Goal: Task Accomplishment & Management: Use online tool/utility

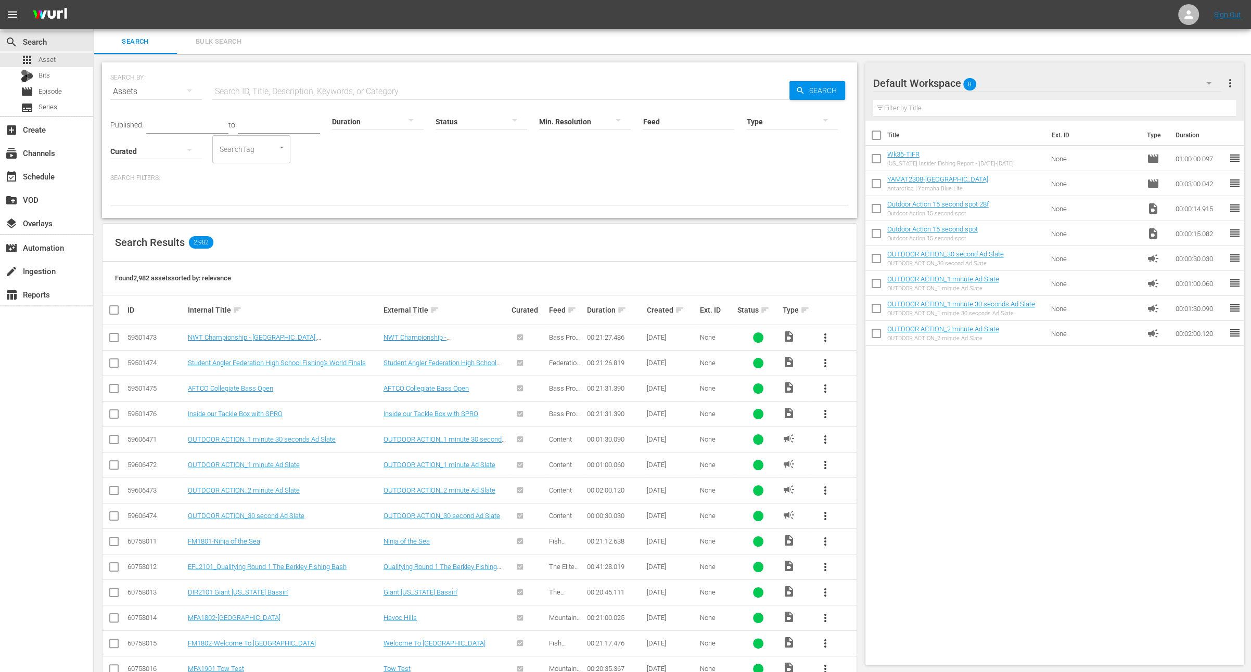
click at [677, 304] on div "Created sort" at bounding box center [671, 310] width 49 height 12
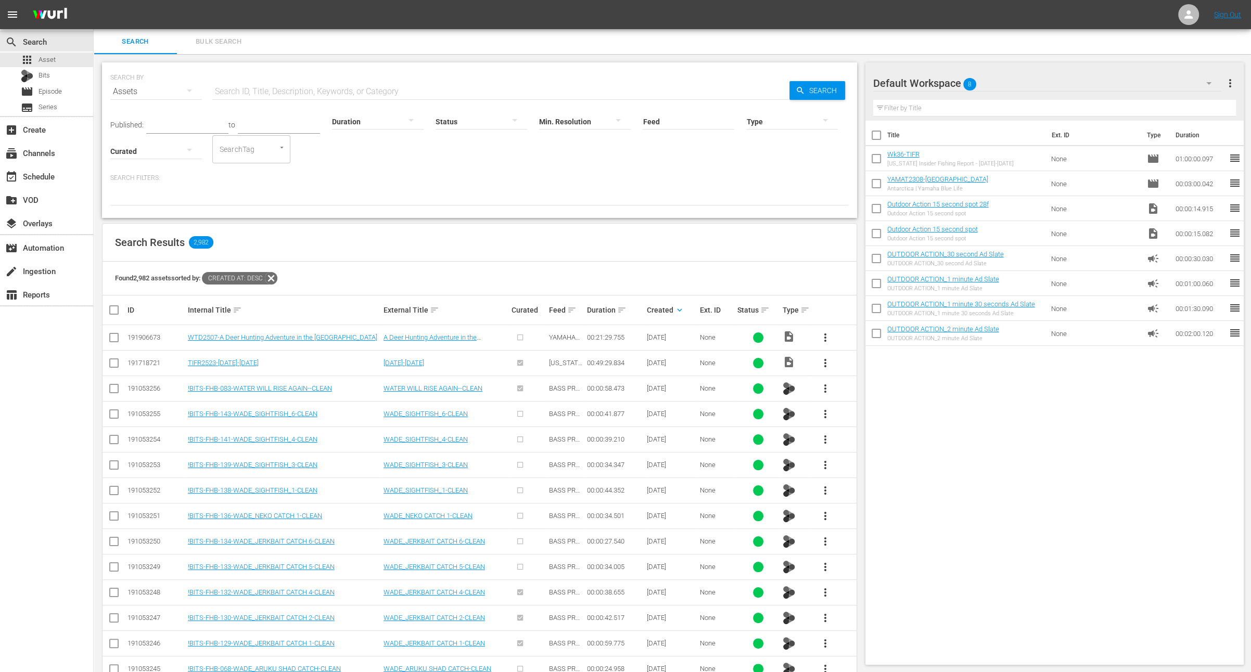
click at [826, 338] on span "more_vert" at bounding box center [825, 337] width 12 height 12
click at [857, 364] on div "Workspace" at bounding box center [881, 366] width 71 height 25
click at [828, 663] on span "more_vert" at bounding box center [825, 669] width 12 height 12
click at [114, 668] on input "checkbox" at bounding box center [114, 671] width 12 height 12
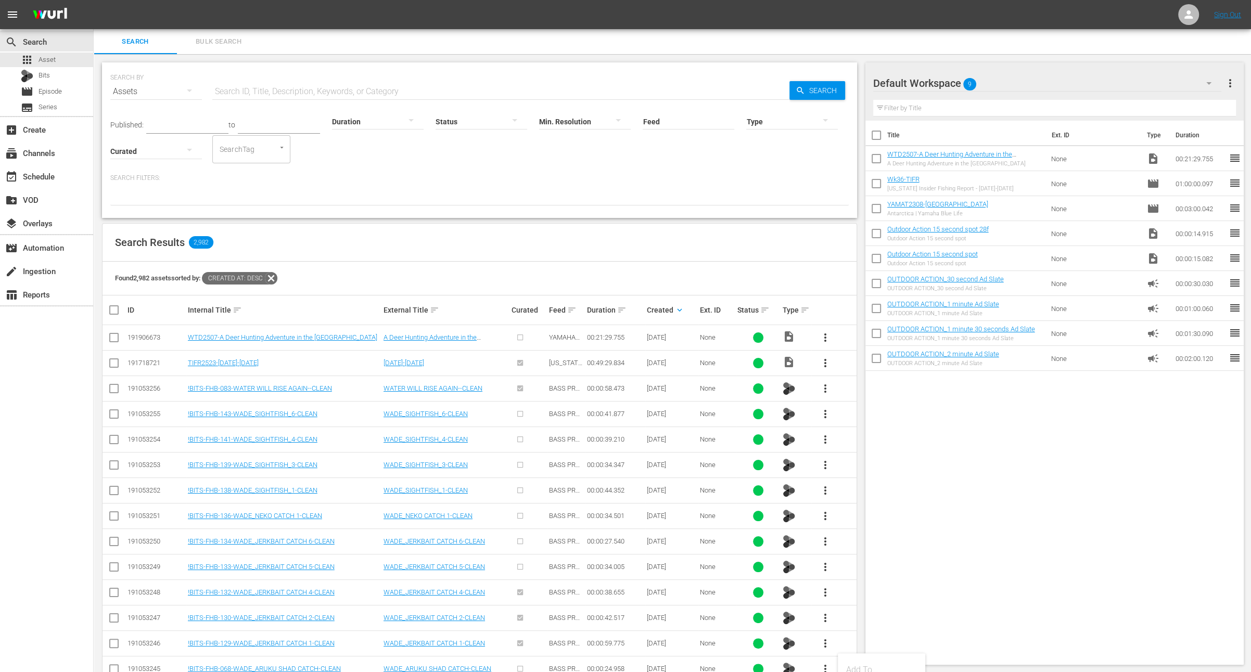
checkbox input "true"
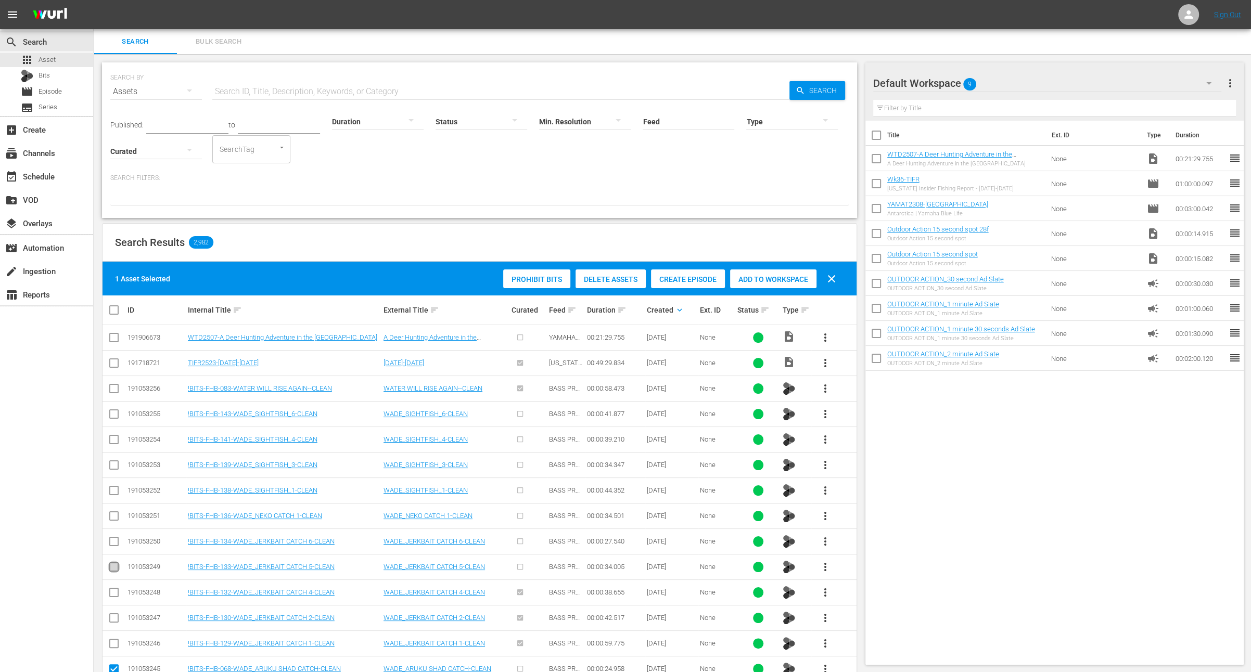
click at [111, 566] on input "checkbox" at bounding box center [114, 569] width 12 height 12
checkbox input "true"
click at [768, 280] on span "Add to Workspace" at bounding box center [773, 279] width 86 height 8
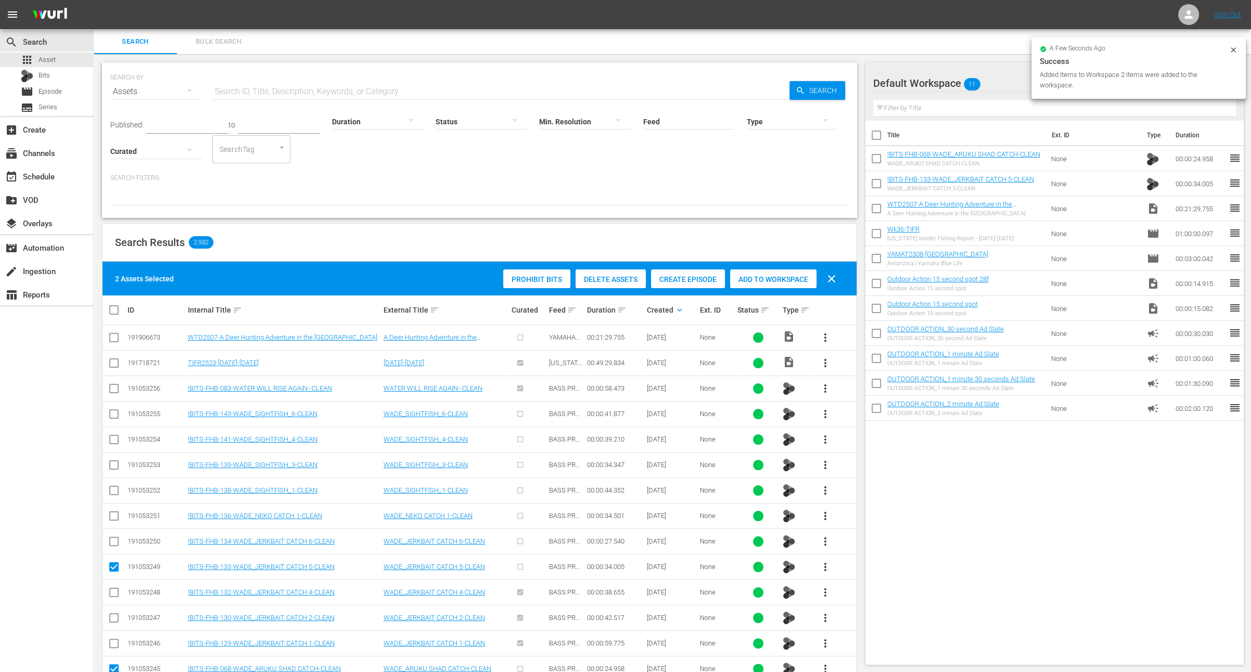
click at [872, 210] on input "checkbox" at bounding box center [876, 211] width 22 height 22
checkbox input "true"
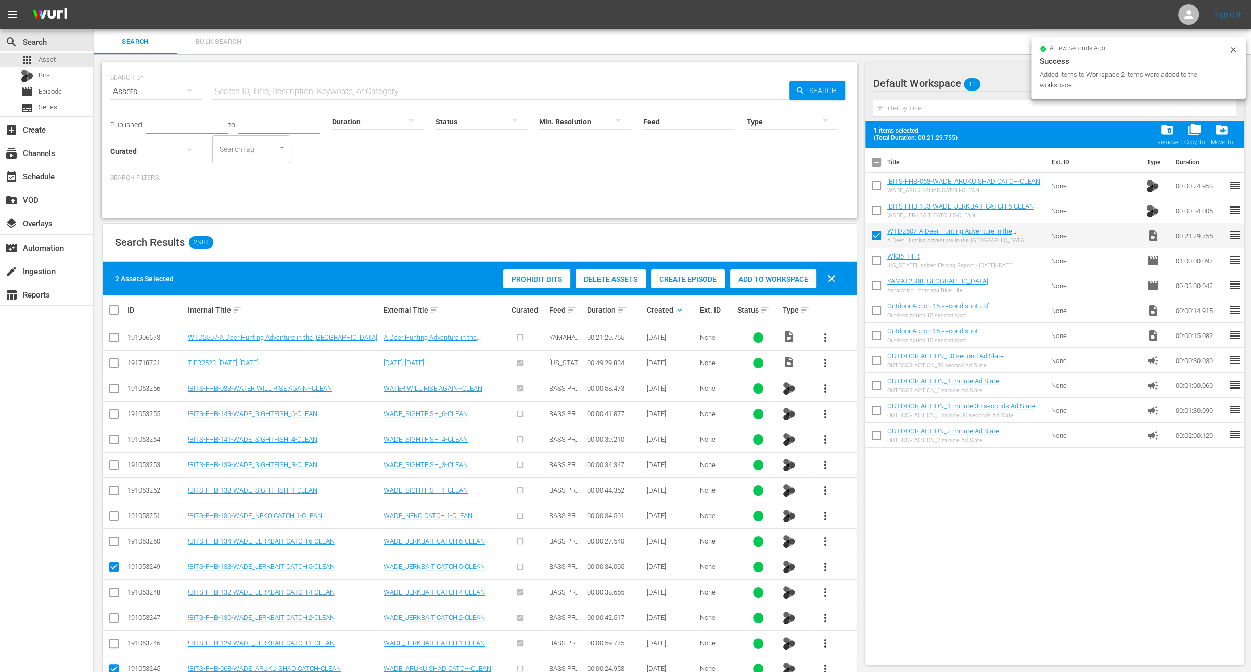
click at [872, 210] on input "checkbox" at bounding box center [876, 213] width 22 height 22
checkbox input "true"
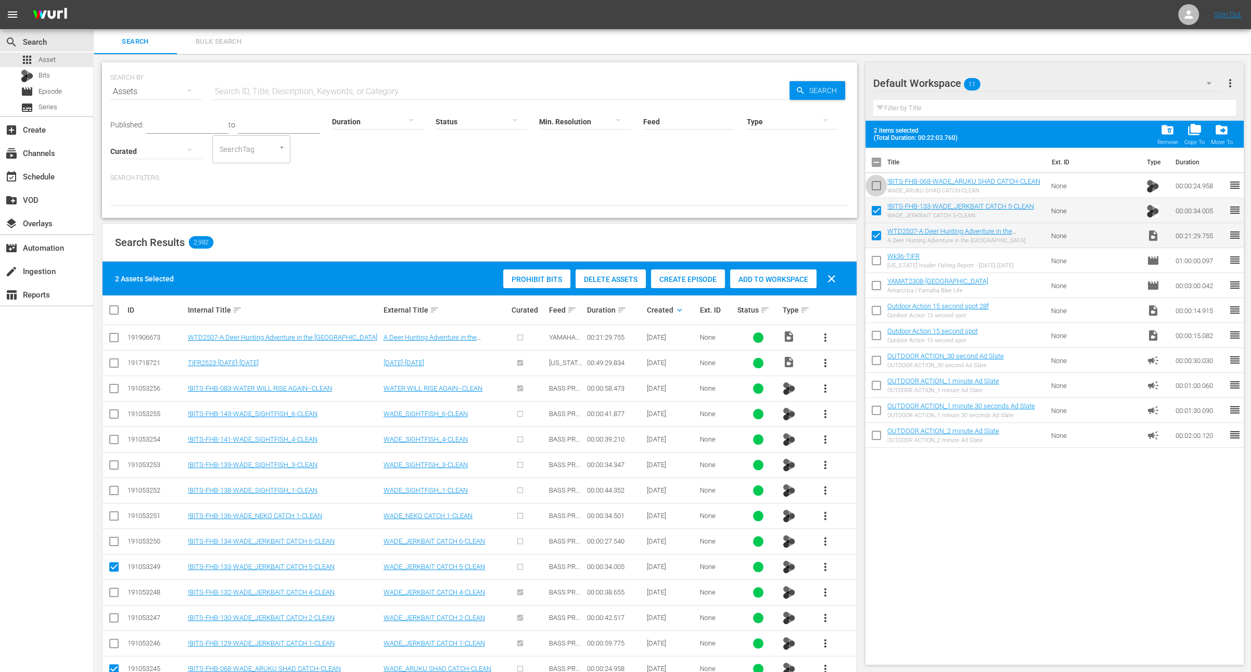
click at [878, 186] on input "checkbox" at bounding box center [876, 188] width 22 height 22
checkbox input "true"
click at [114, 313] on input "checkbox" at bounding box center [118, 310] width 21 height 12
checkbox input "true"
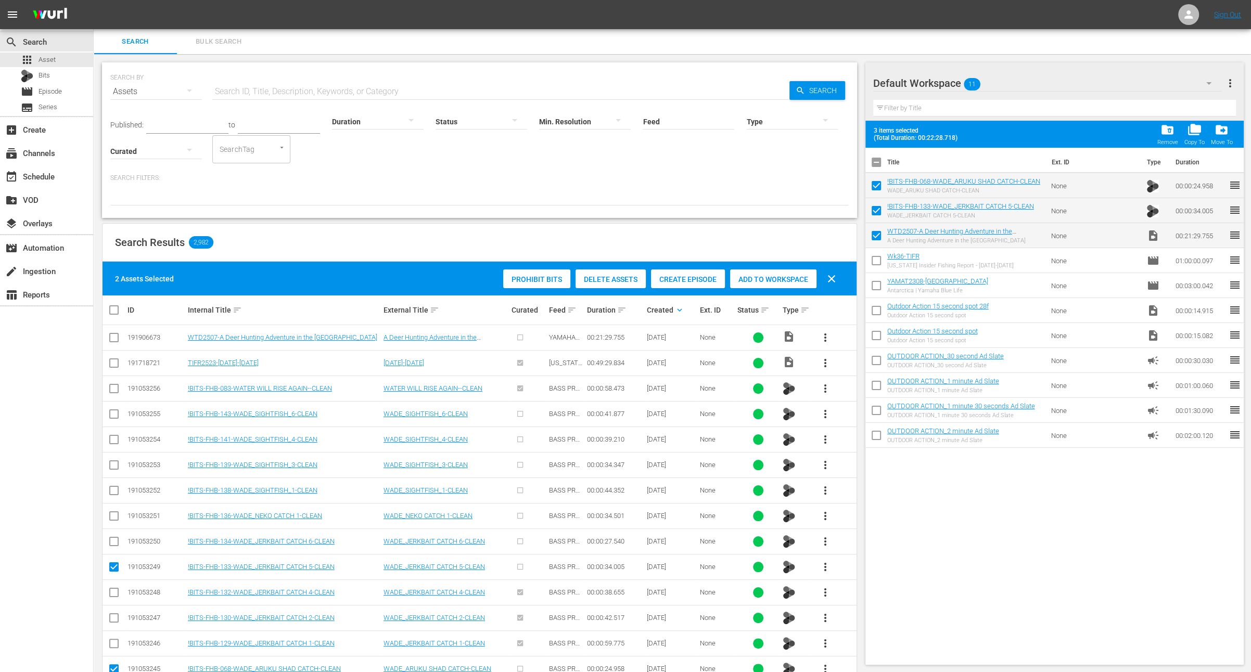
checkbox input "true"
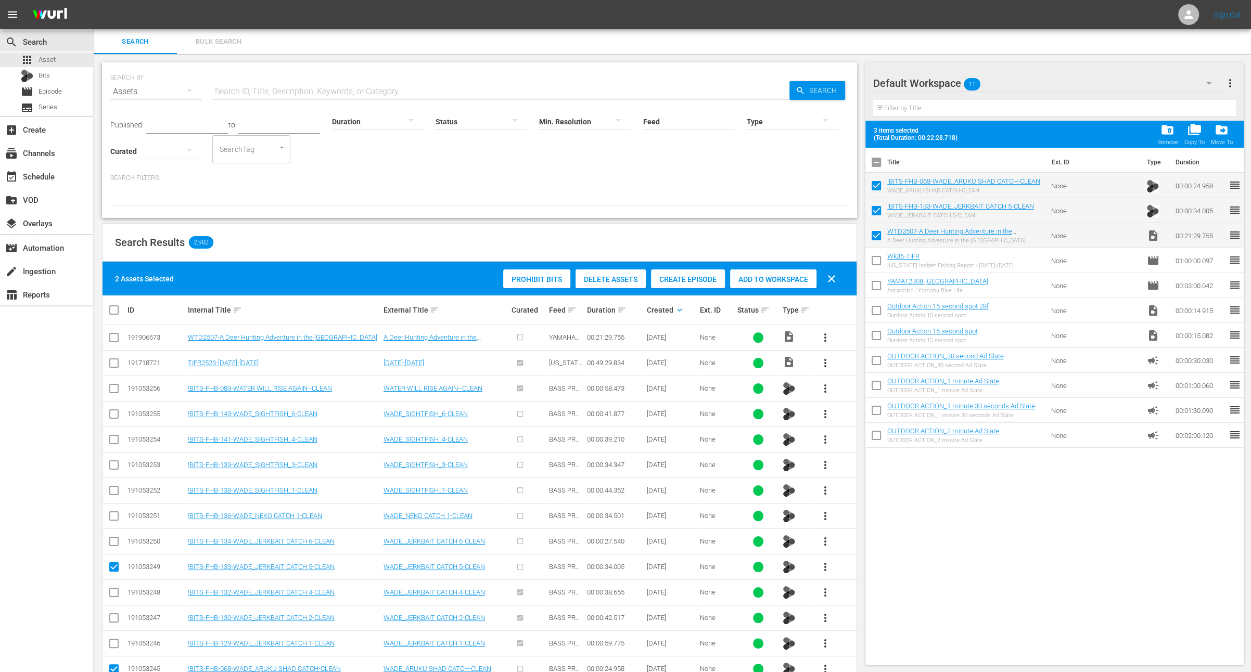
checkbox input "true"
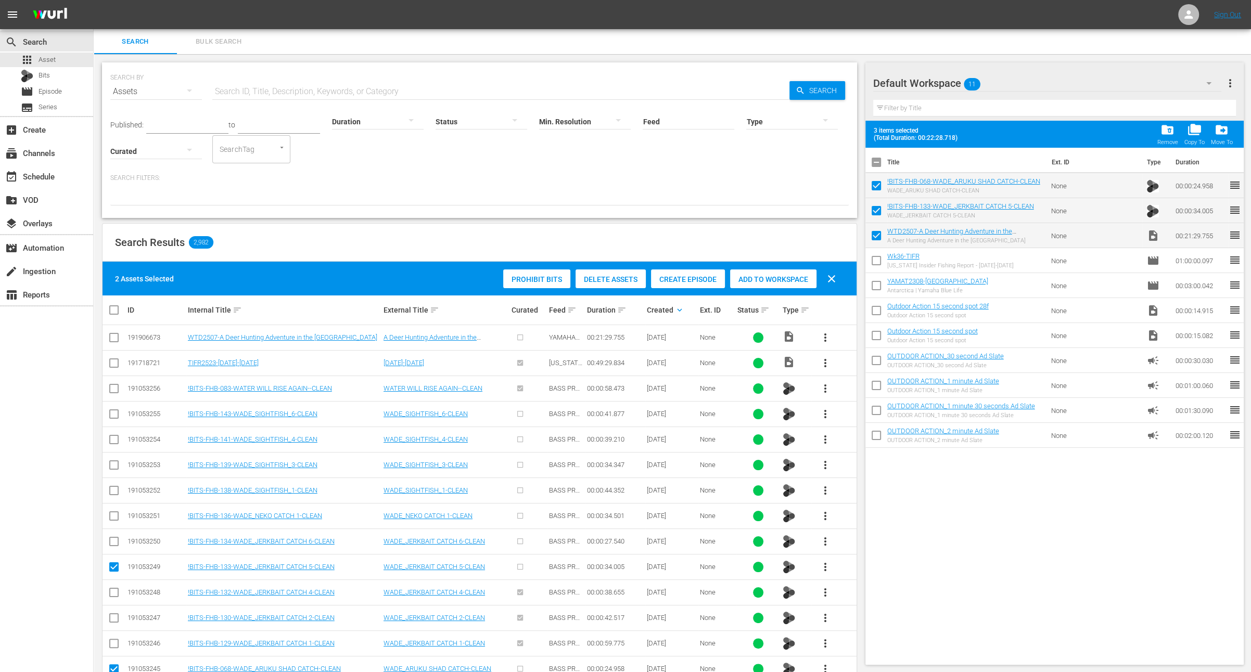
checkbox input "true"
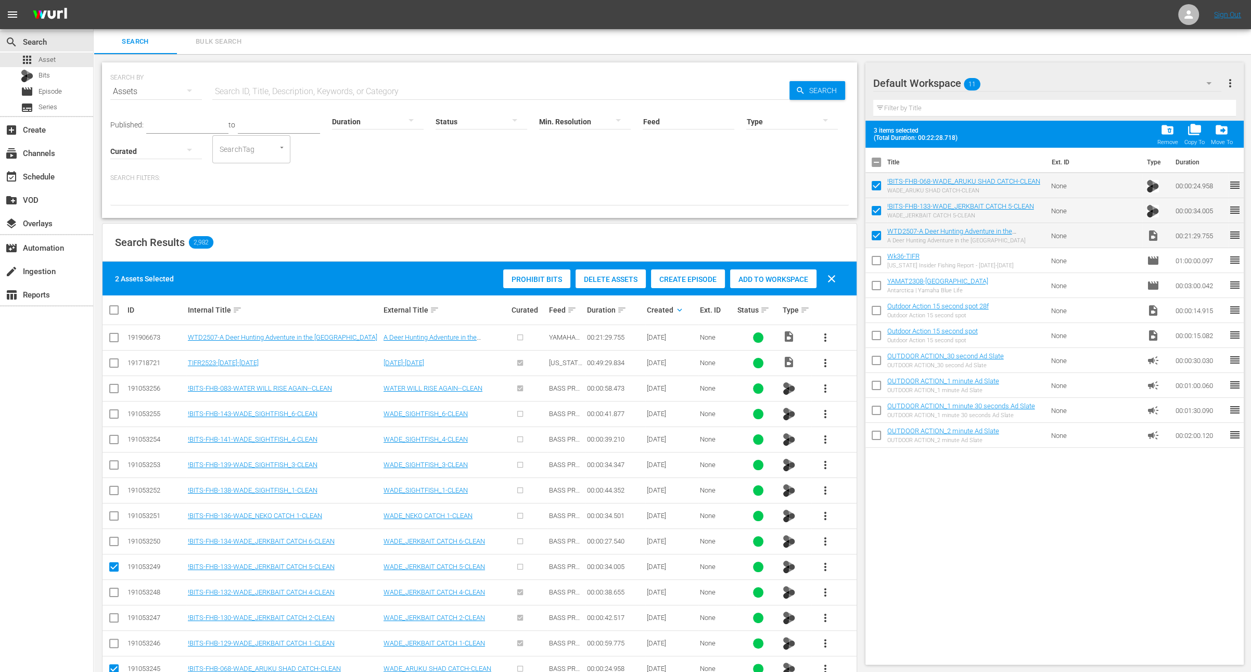
checkbox input "true"
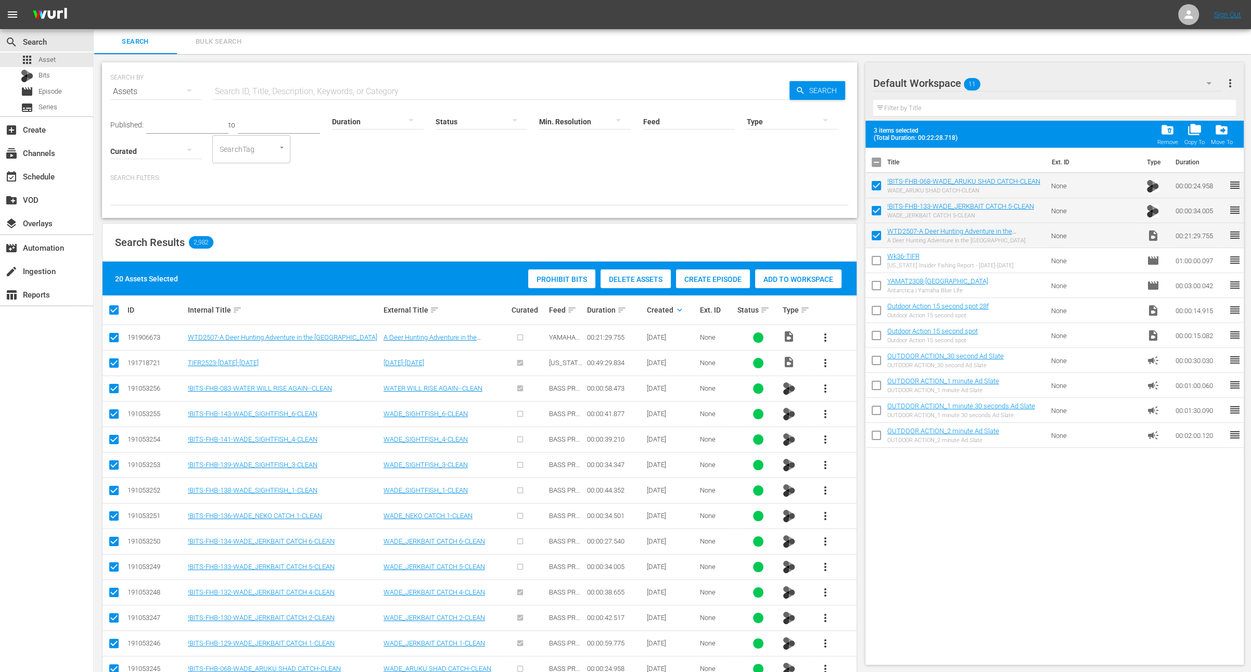
click at [114, 313] on input "checkbox" at bounding box center [118, 310] width 21 height 12
checkbox input "false"
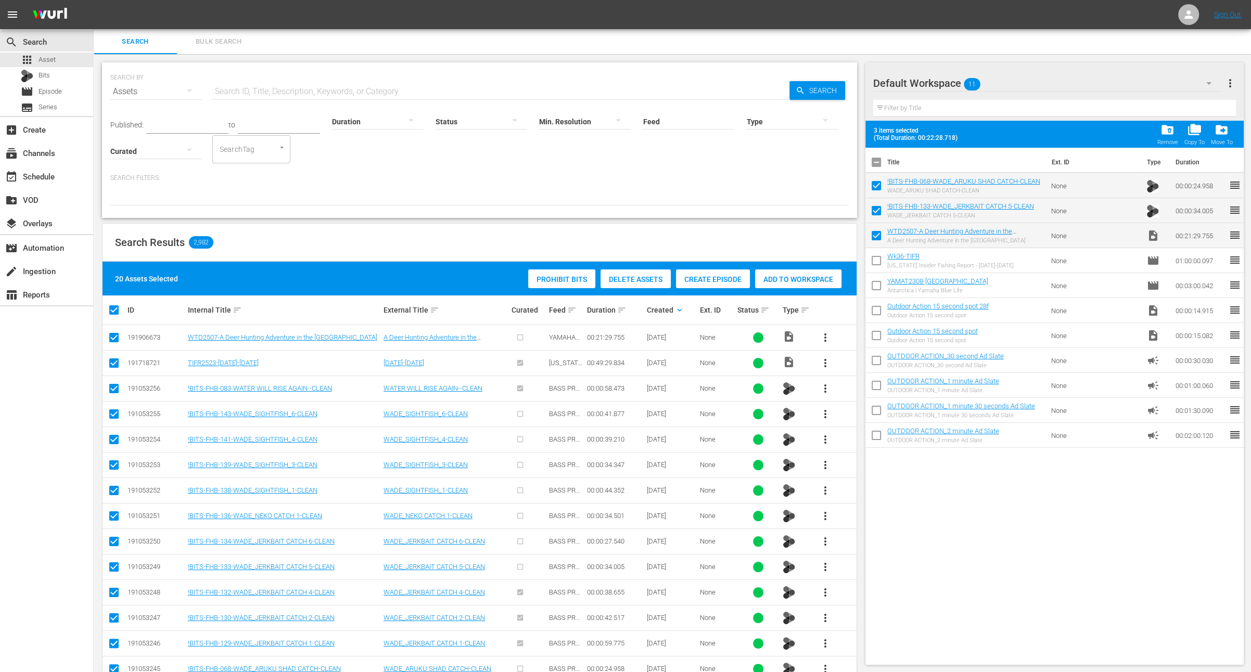
checkbox input "false"
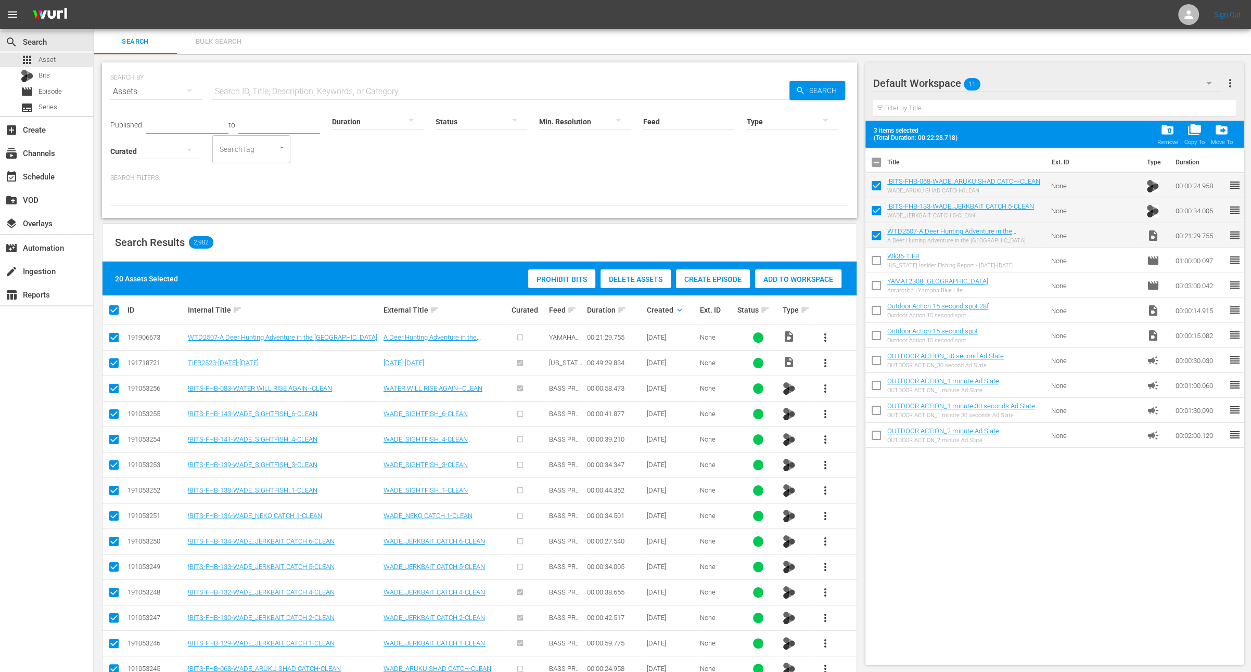
checkbox input "false"
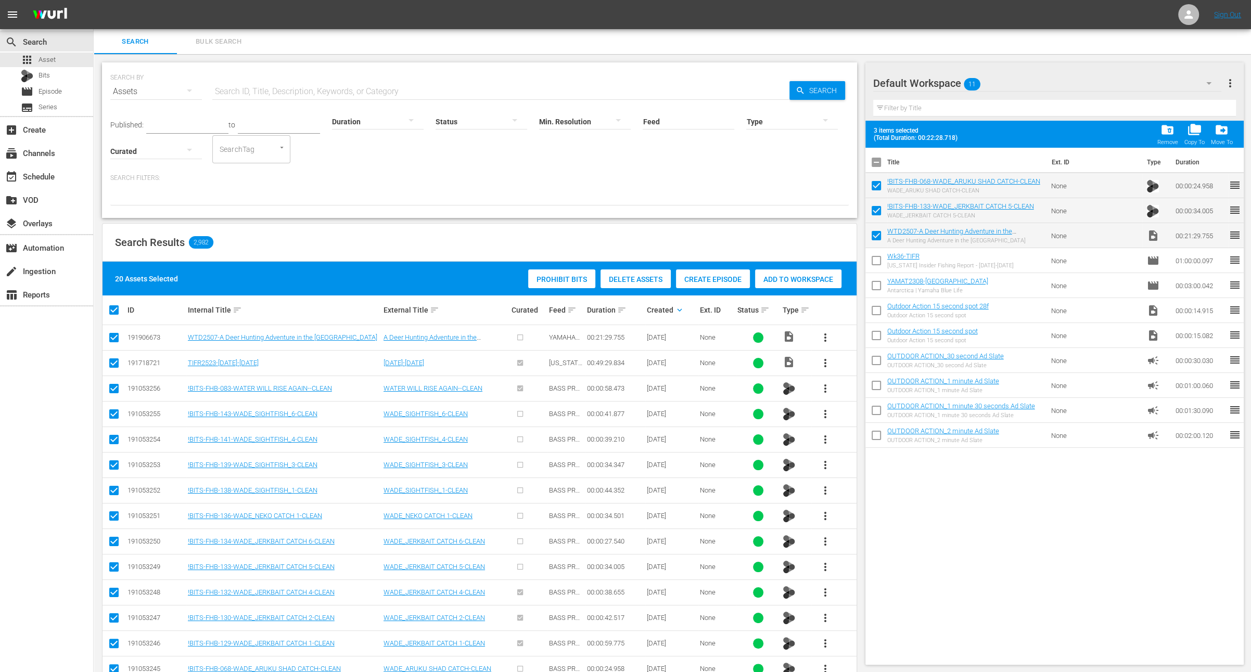
checkbox input "false"
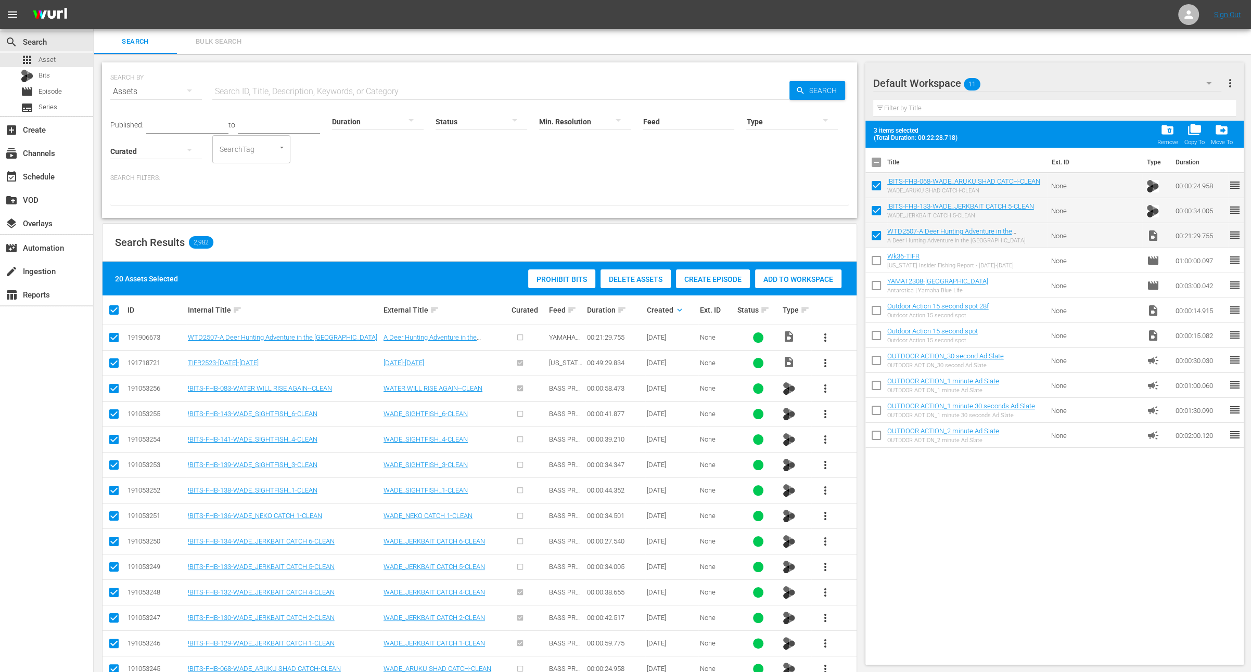
checkbox input "false"
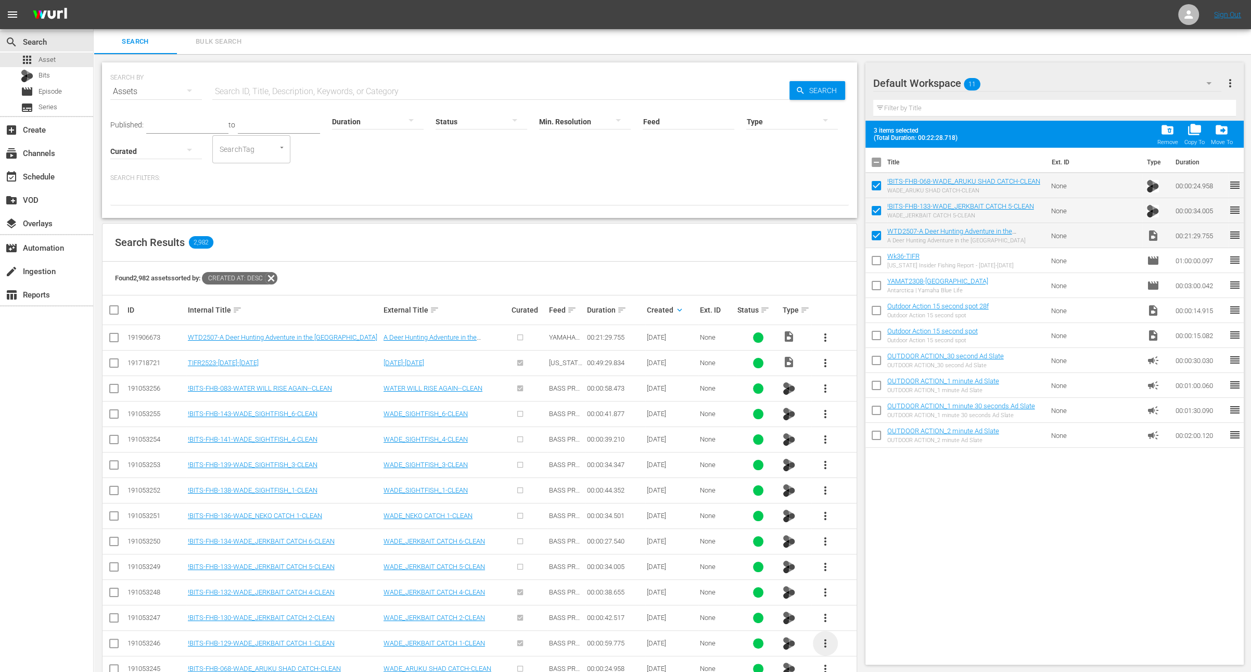
click at [827, 644] on span "more_vert" at bounding box center [825, 643] width 12 height 12
click at [863, 592] on div "Workspace" at bounding box center [881, 586] width 71 height 25
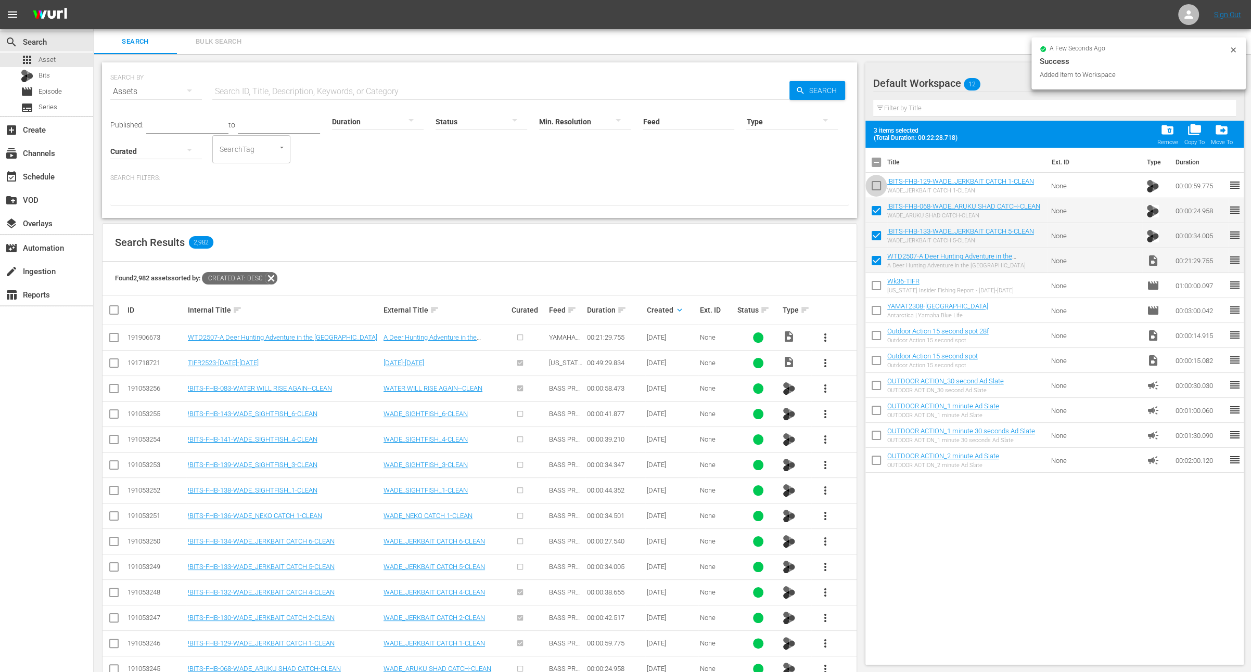
click at [876, 184] on input "checkbox" at bounding box center [876, 188] width 22 height 22
checkbox input "true"
click at [365, 120] on div at bounding box center [378, 121] width 92 height 29
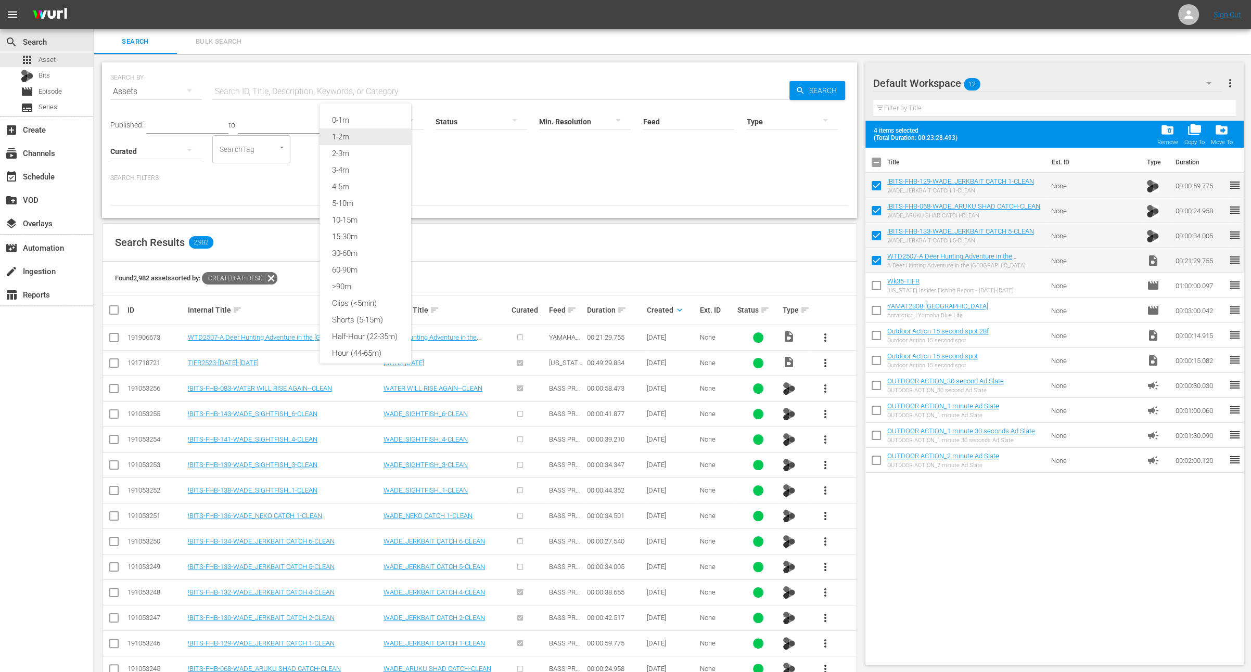
click at [365, 139] on div "1-2m" at bounding box center [365, 137] width 92 height 17
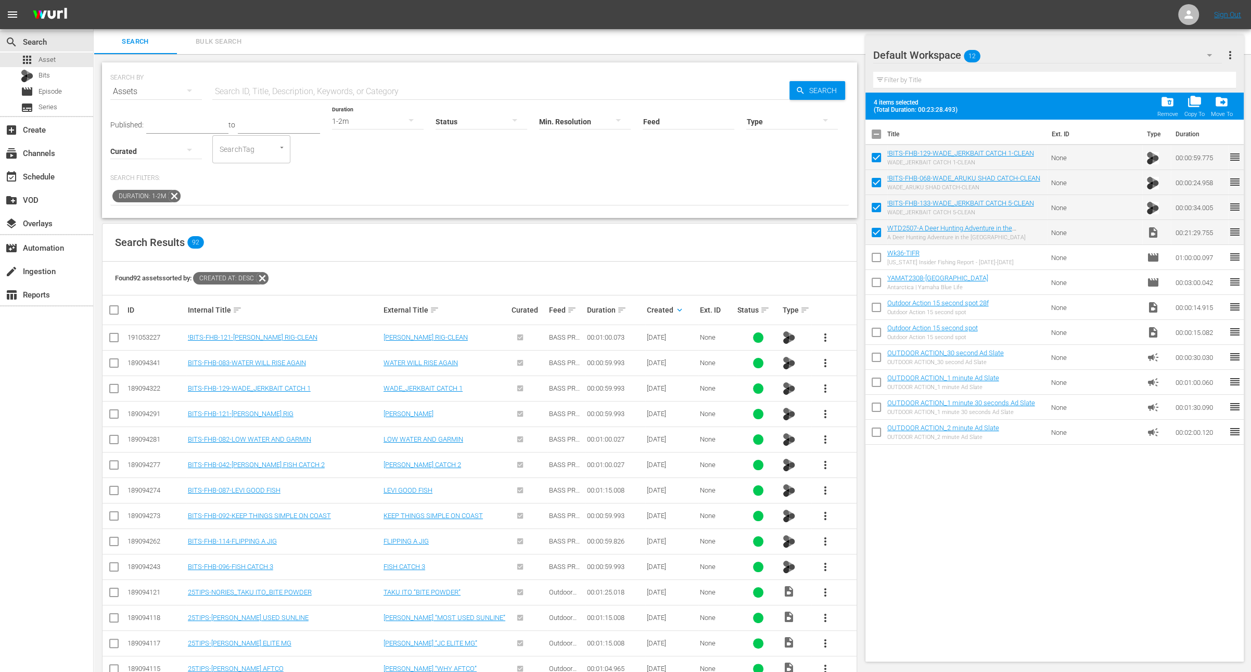
scroll to position [202, 0]
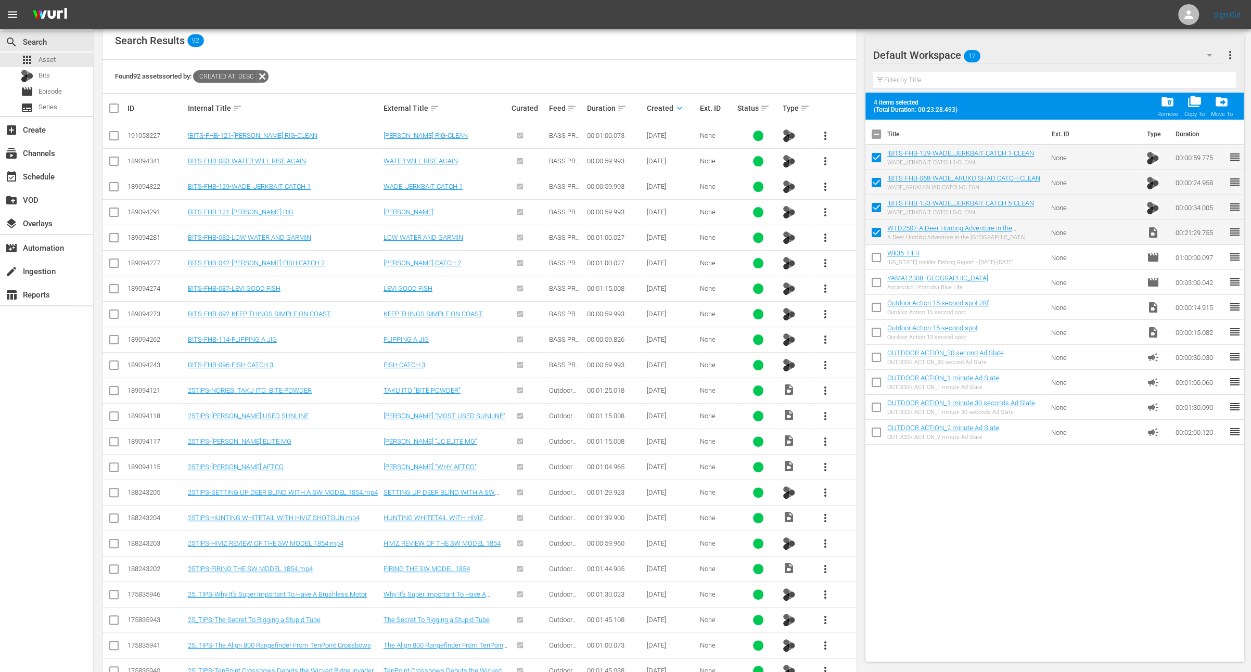
click at [820, 588] on span "more_vert" at bounding box center [825, 594] width 12 height 12
click at [870, 529] on div "Workspace" at bounding box center [881, 536] width 71 height 25
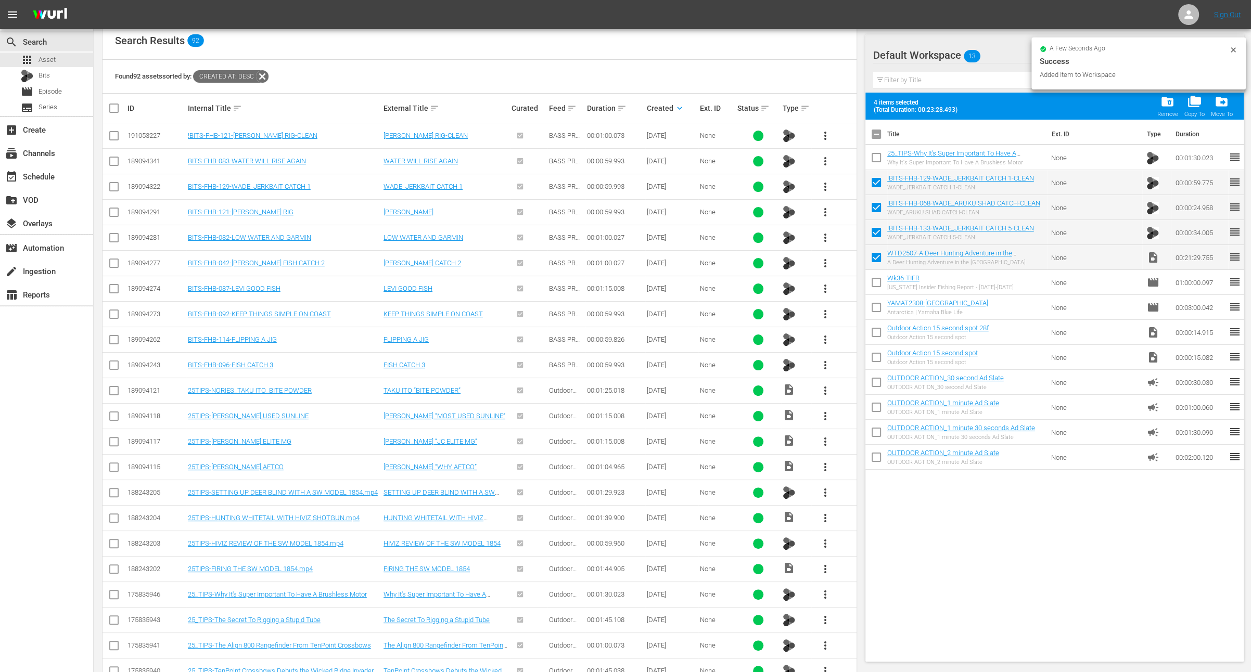
click at [875, 159] on input "checkbox" at bounding box center [876, 160] width 22 height 22
checkbox input "true"
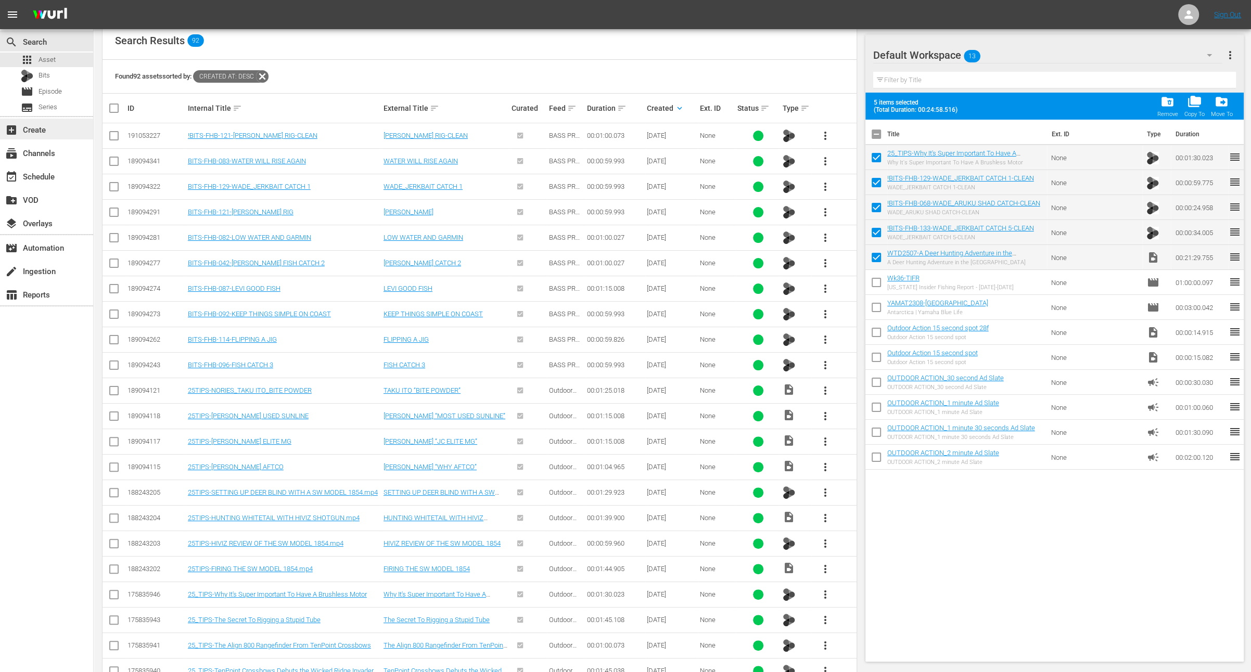
click at [46, 135] on div "add_box Create" at bounding box center [46, 129] width 93 height 21
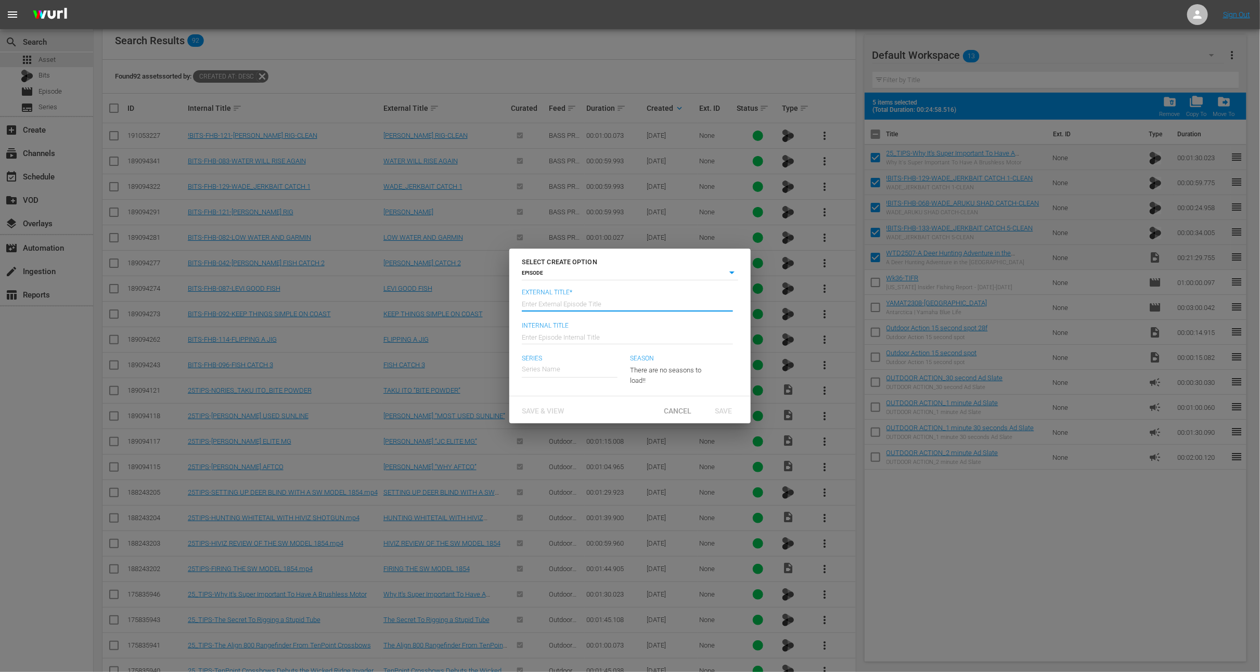
click at [530, 306] on input "text" at bounding box center [627, 303] width 211 height 25
paste input "FNSFEEDER2530H"
type input "Whitetail Diaries - A Deer Hunting Adventure in the [GEOGRAPHIC_DATA]"
type input "Wk37-WTD"
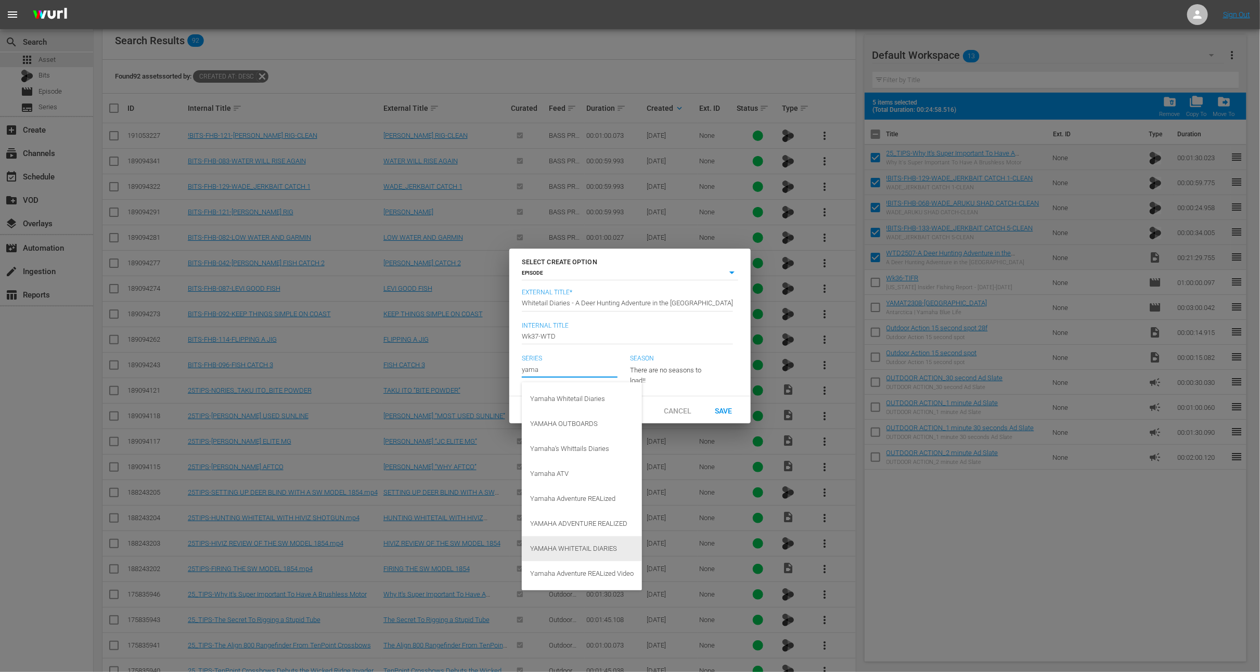
click at [595, 547] on div "YAMAHA WHITETAIL DIARIES" at bounding box center [582, 548] width 104 height 25
type input "YAMAHA WHITETAIL DIARIES"
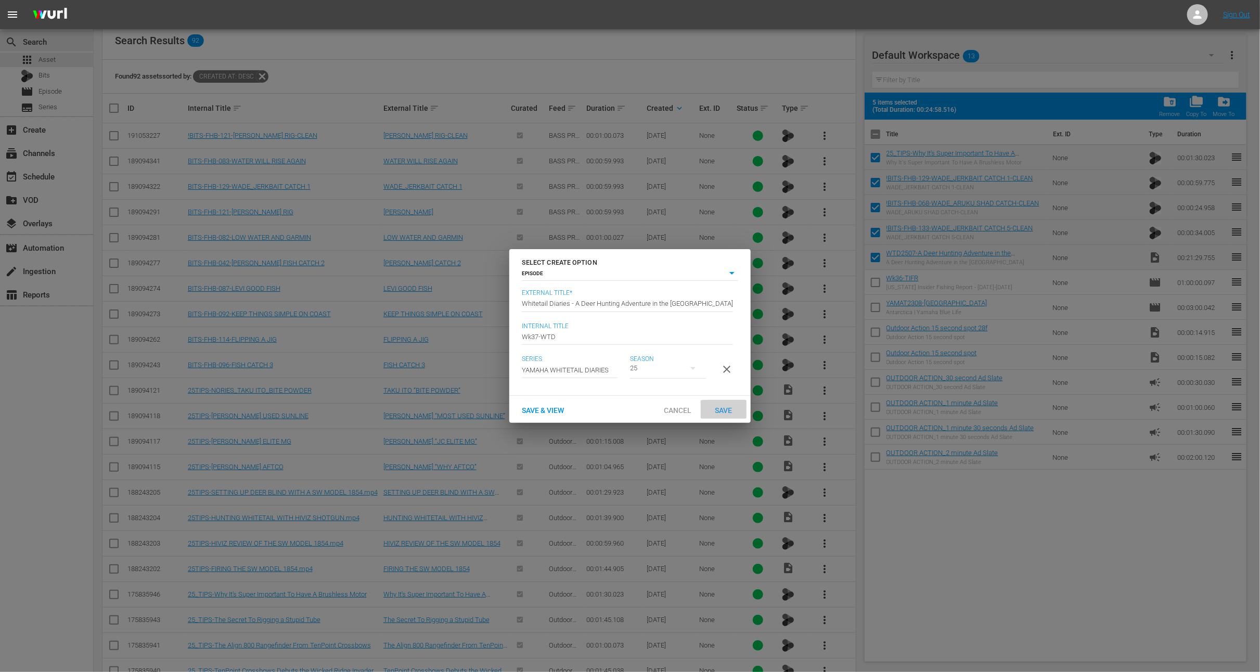
click at [730, 415] on span "Save" at bounding box center [724, 410] width 34 height 8
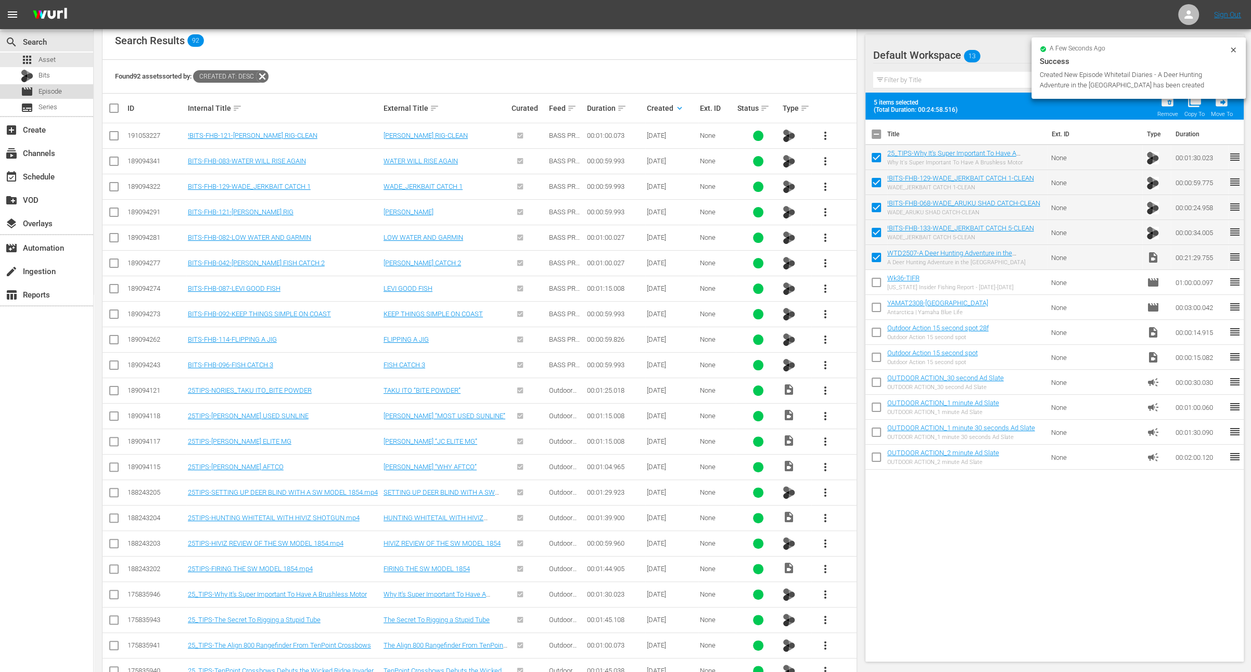
click at [59, 88] on span "Episode" at bounding box center [49, 91] width 23 height 10
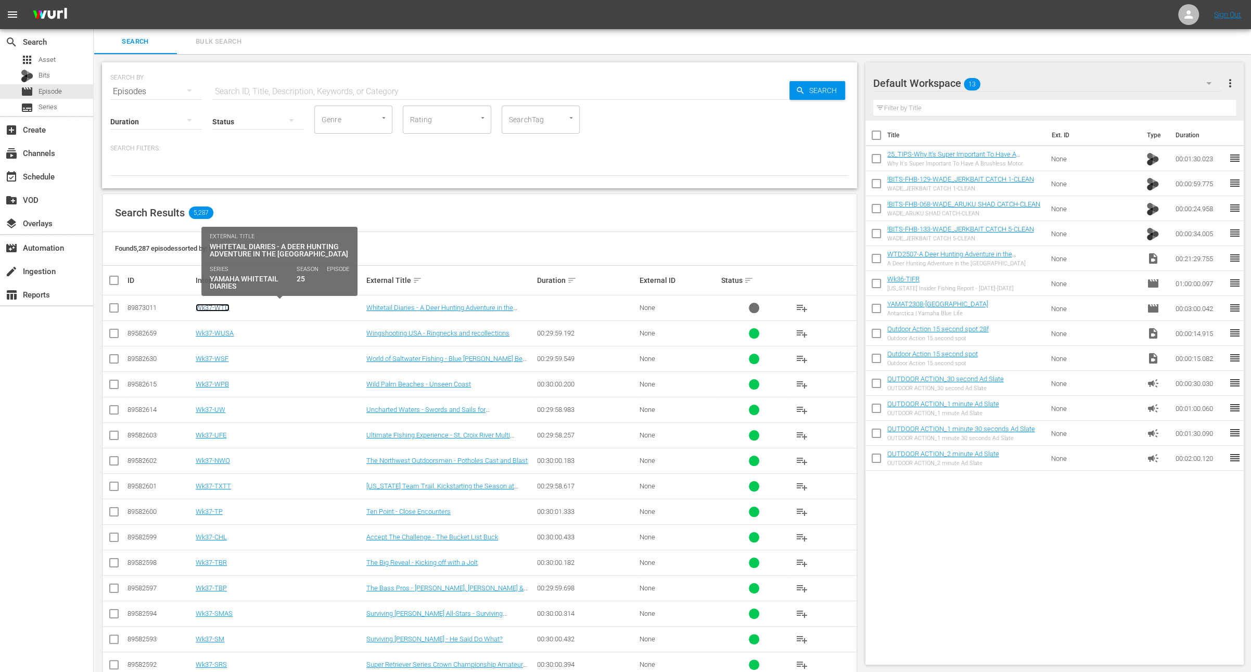
click at [214, 306] on link "Wk37-WTD" at bounding box center [213, 308] width 34 height 8
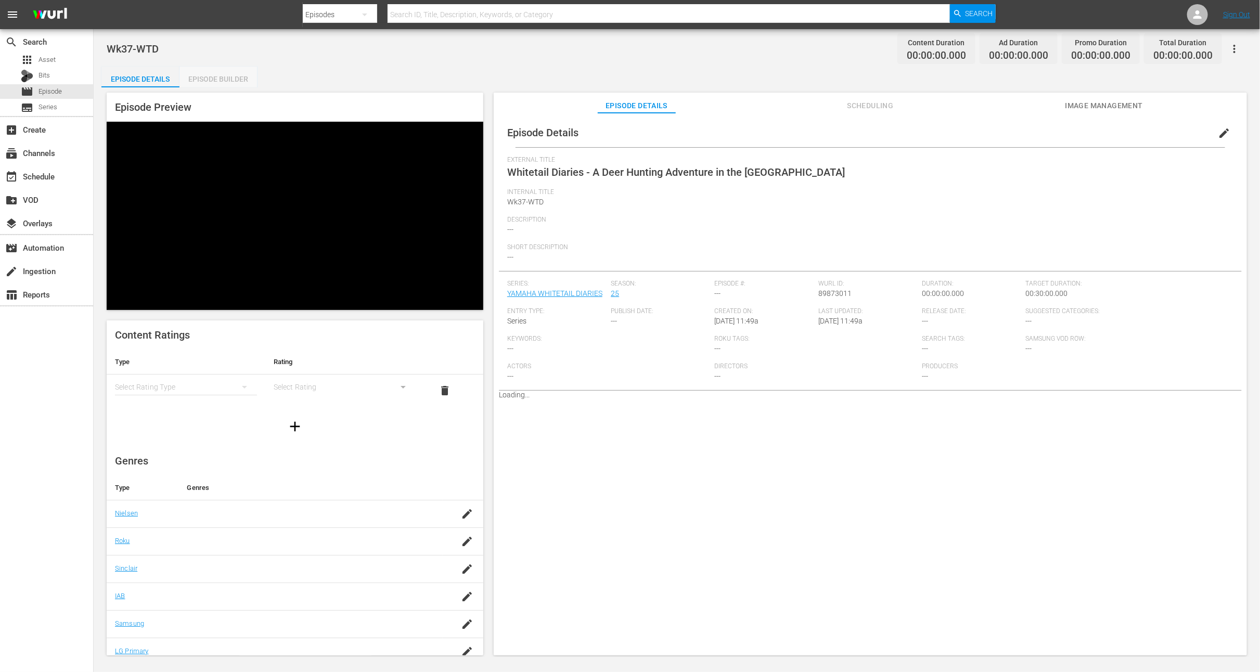
click at [230, 82] on div "Episode Builder" at bounding box center [218, 79] width 78 height 25
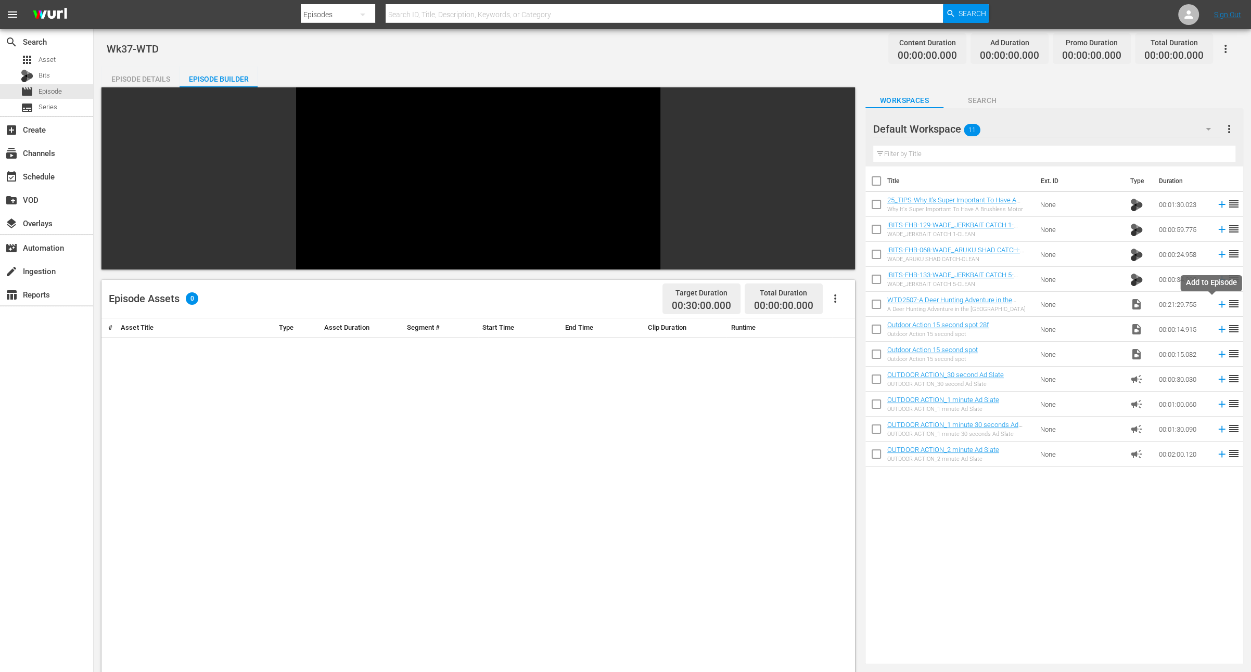
click at [1216, 307] on icon at bounding box center [1221, 304] width 11 height 11
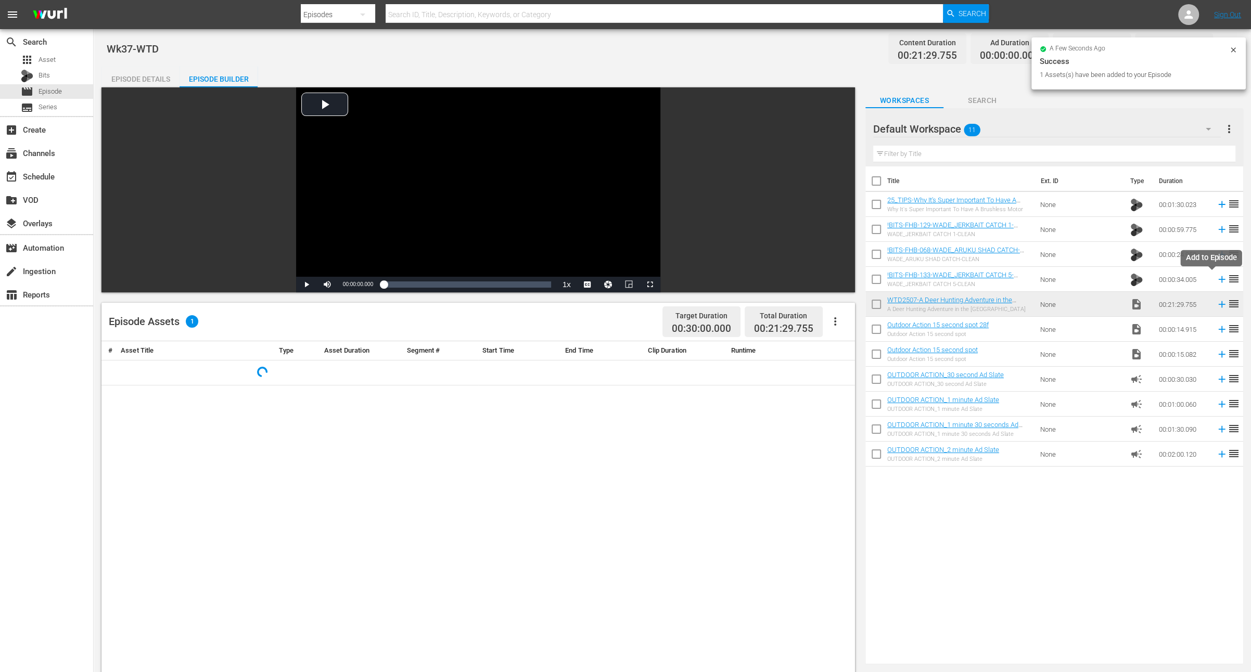
click at [1216, 280] on icon at bounding box center [1221, 279] width 11 height 11
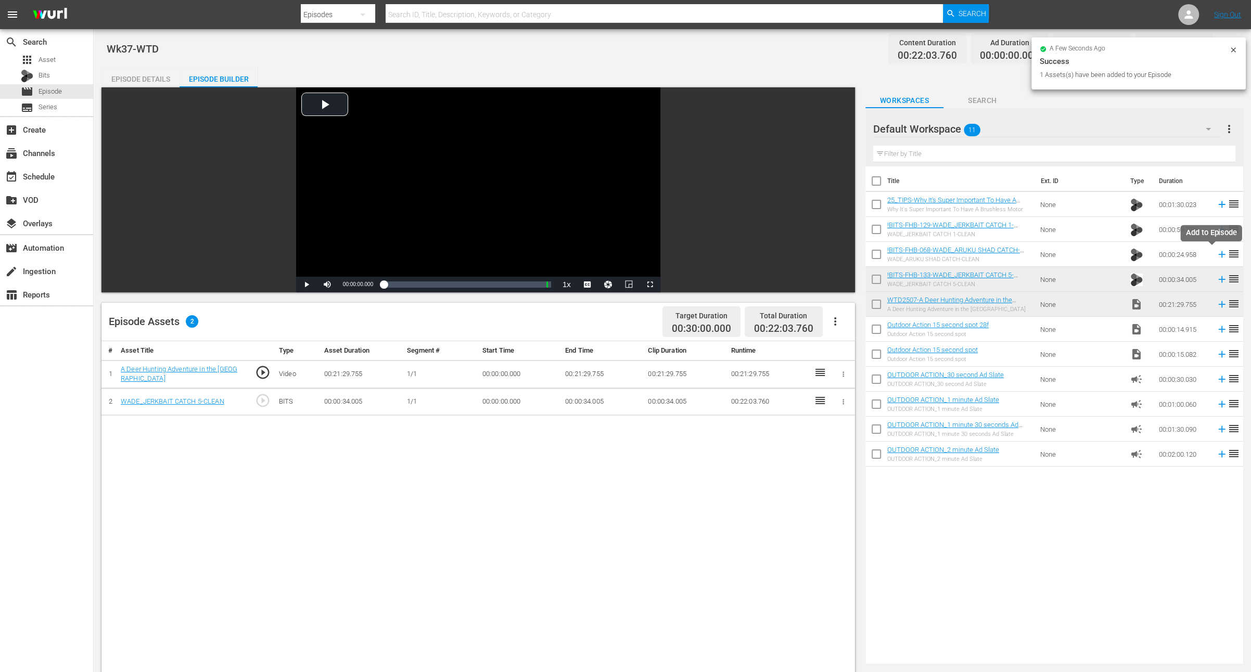
click at [1216, 254] on icon at bounding box center [1221, 254] width 11 height 11
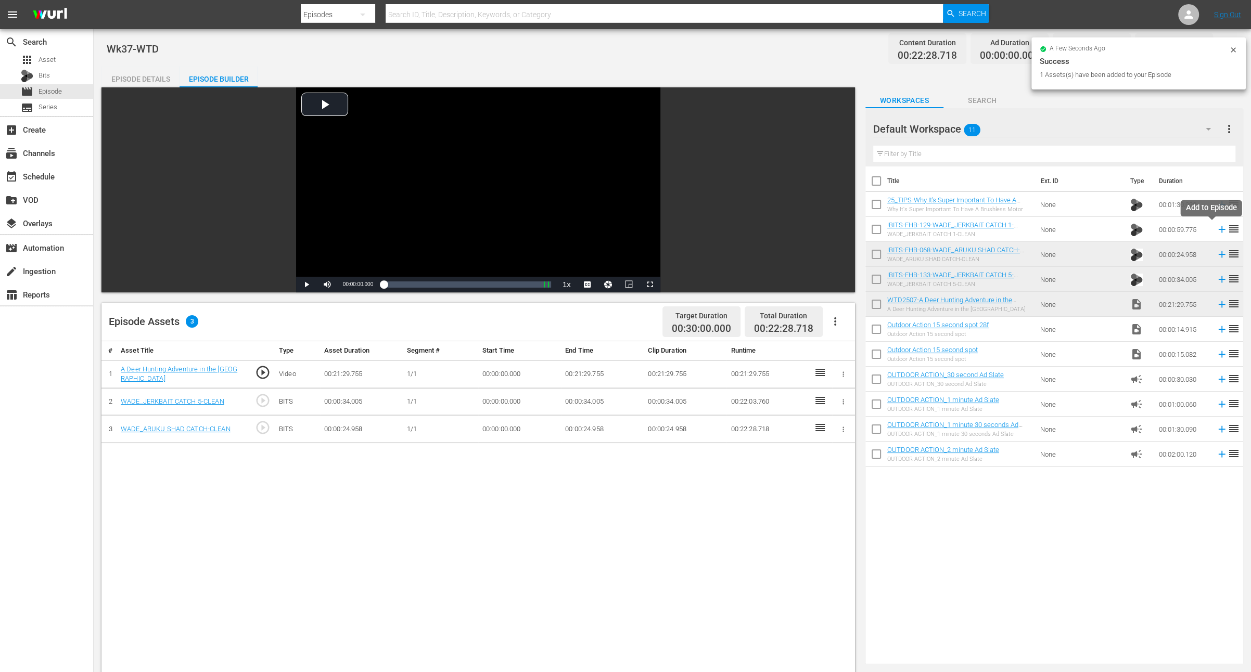
click at [1216, 230] on icon at bounding box center [1221, 229] width 11 height 11
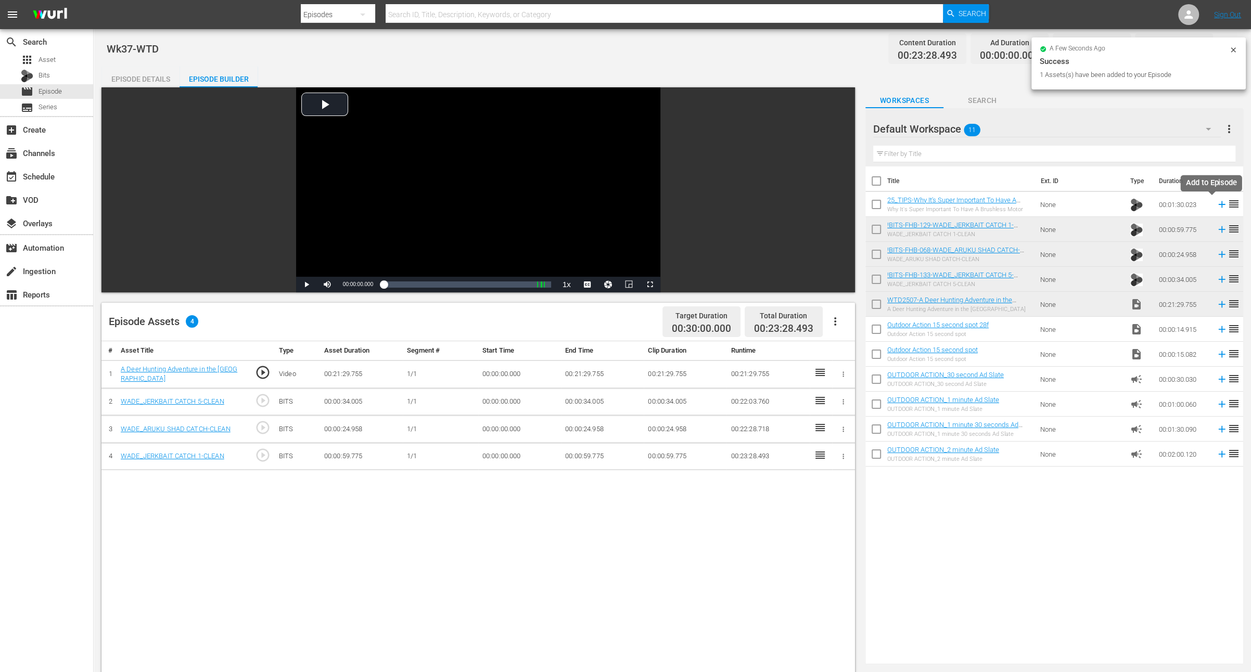
click at [1218, 204] on icon at bounding box center [1221, 204] width 7 height 7
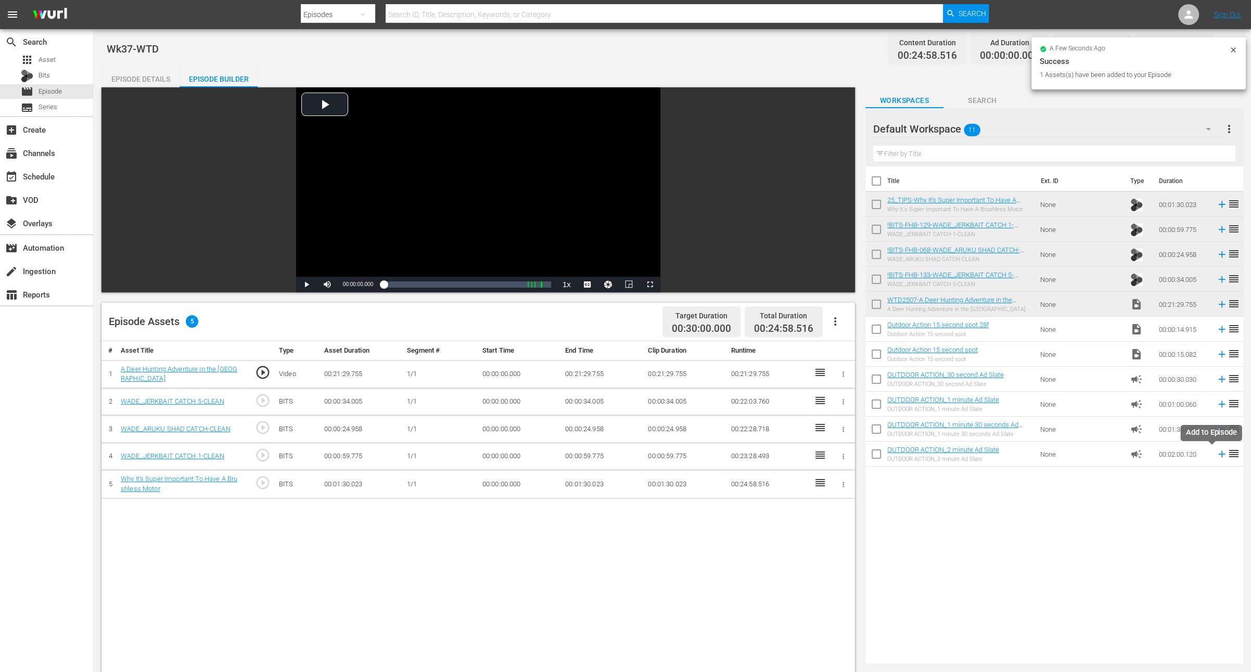
click at [1216, 453] on icon at bounding box center [1221, 453] width 11 height 11
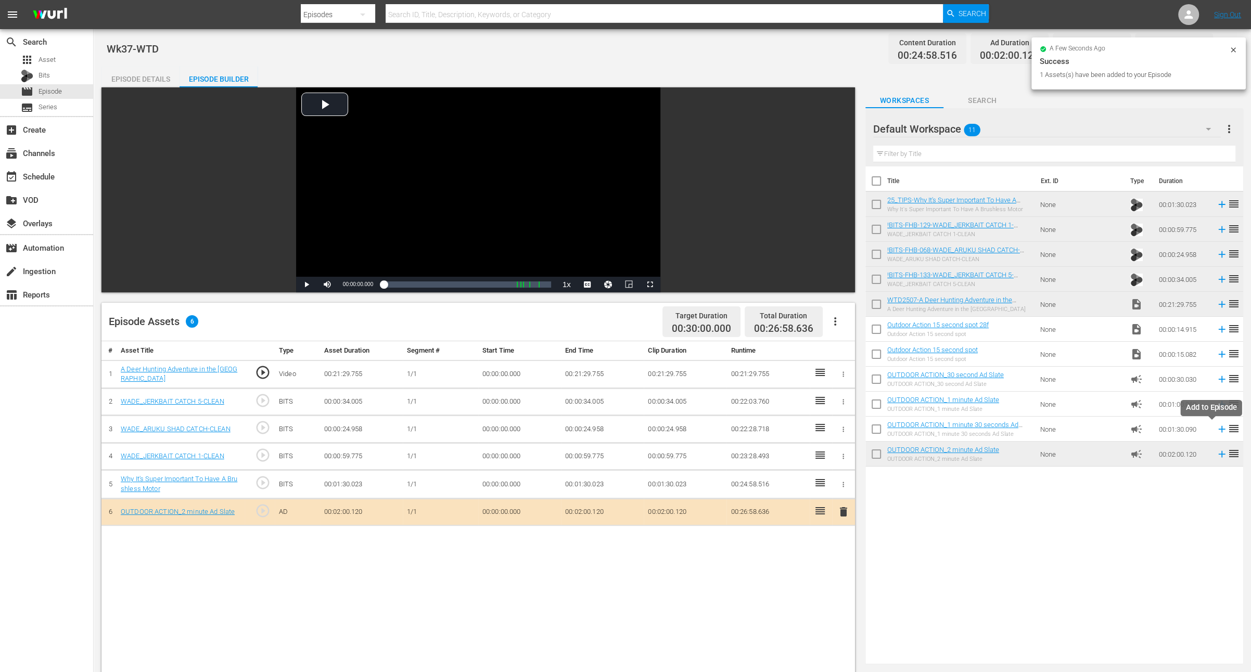
click at [1216, 428] on icon at bounding box center [1221, 428] width 11 height 11
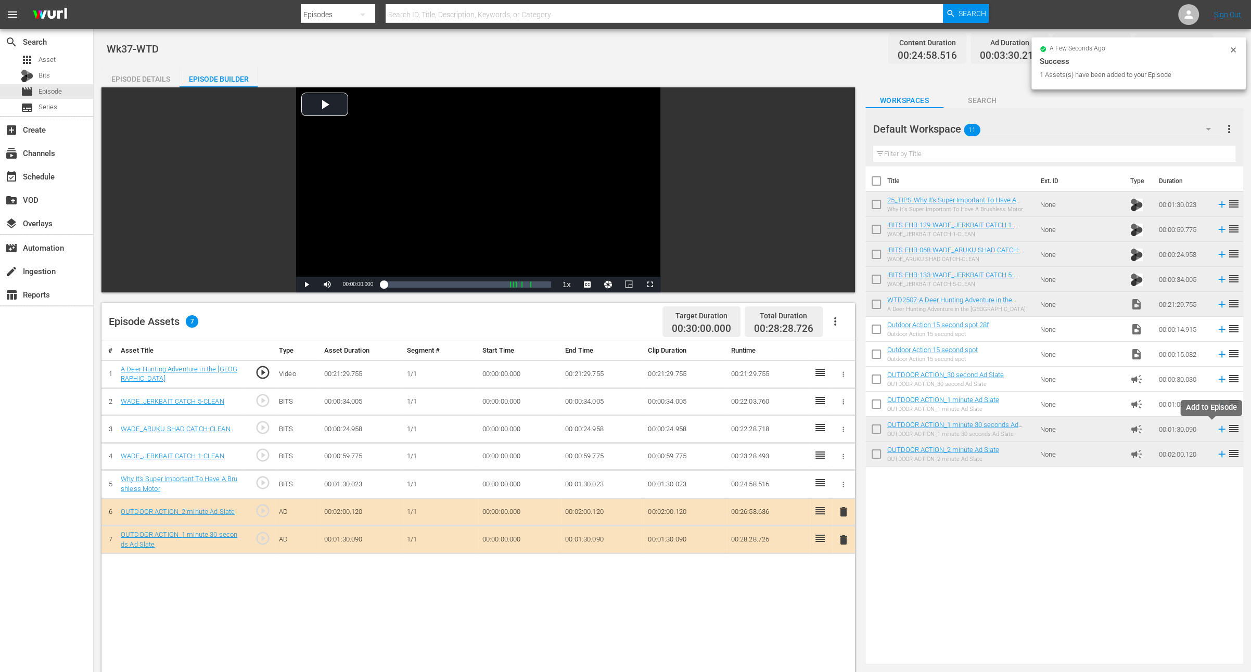
click at [1216, 429] on icon at bounding box center [1221, 428] width 11 height 11
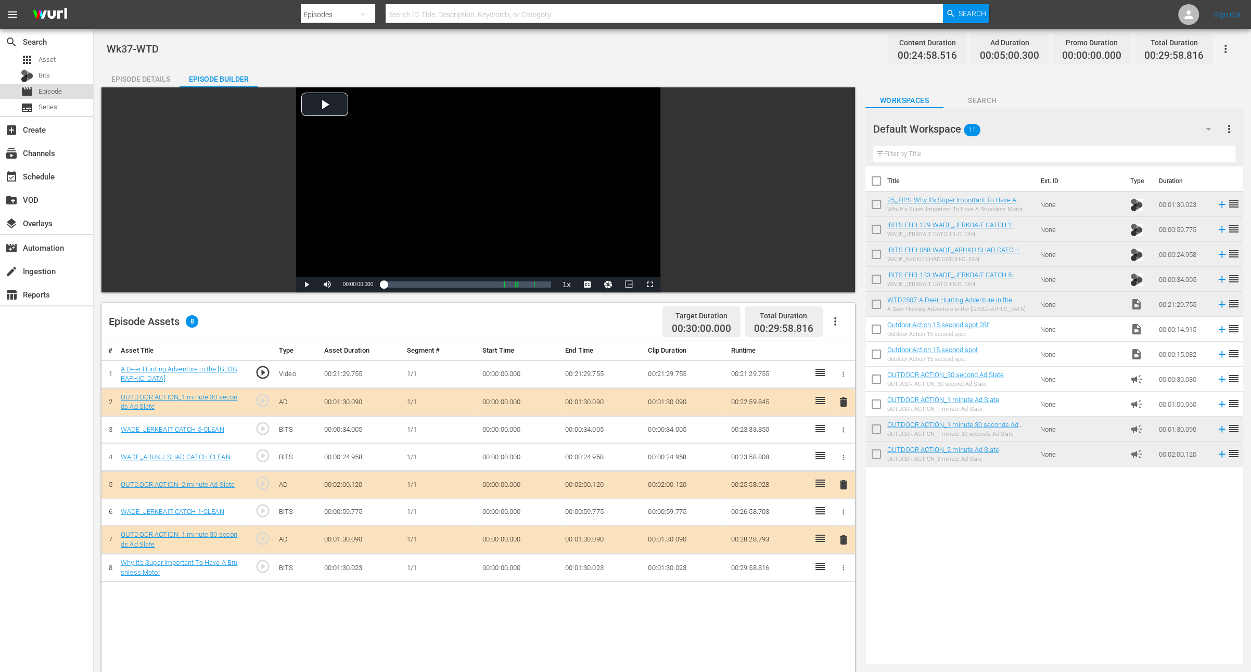
click at [49, 88] on span "Episode" at bounding box center [49, 91] width 23 height 10
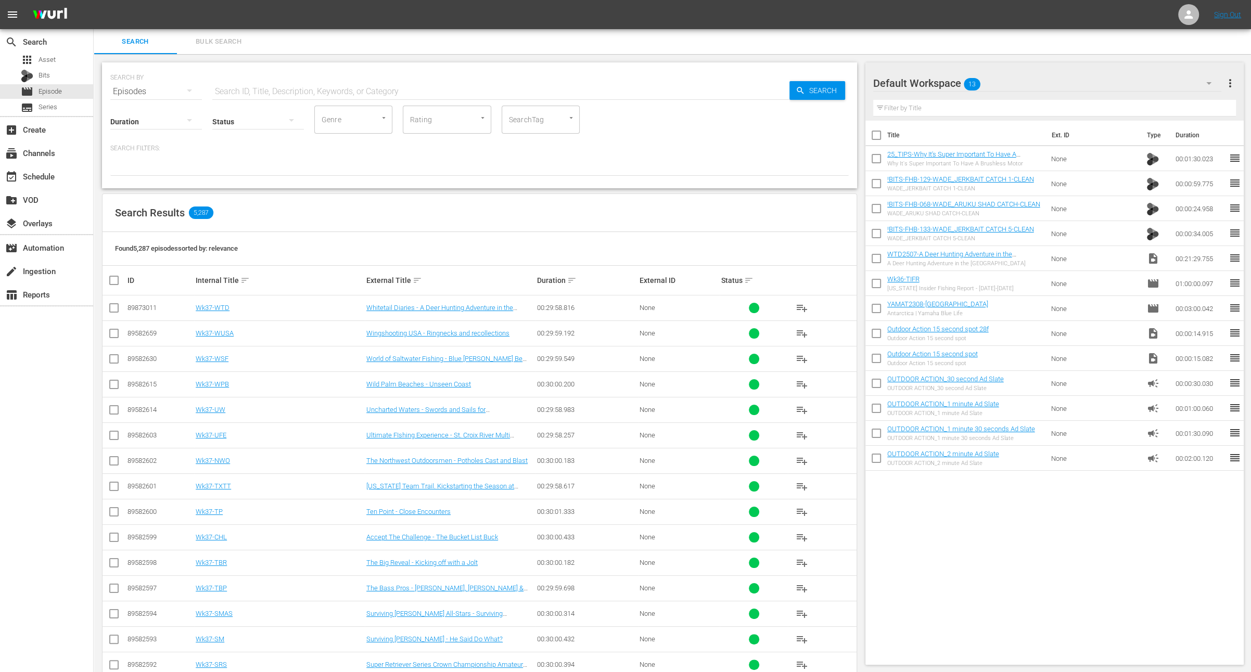
click at [800, 302] on span "playlist_add" at bounding box center [801, 308] width 12 height 12
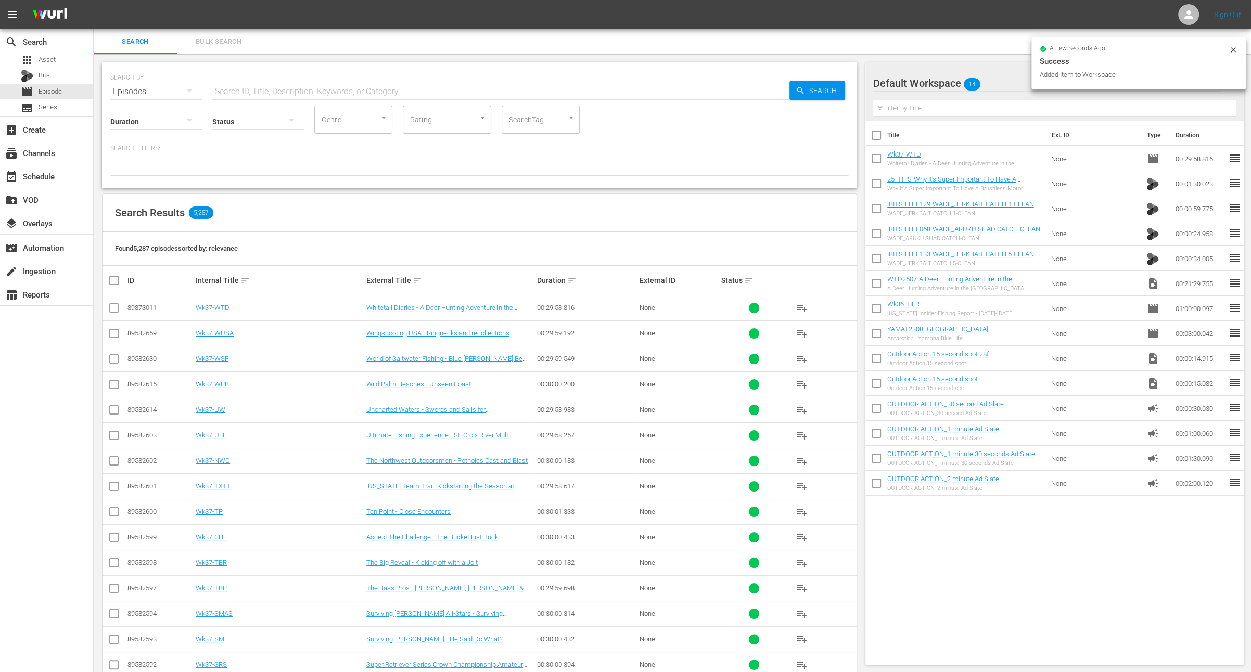
click at [877, 183] on input "checkbox" at bounding box center [876, 186] width 22 height 22
checkbox input "true"
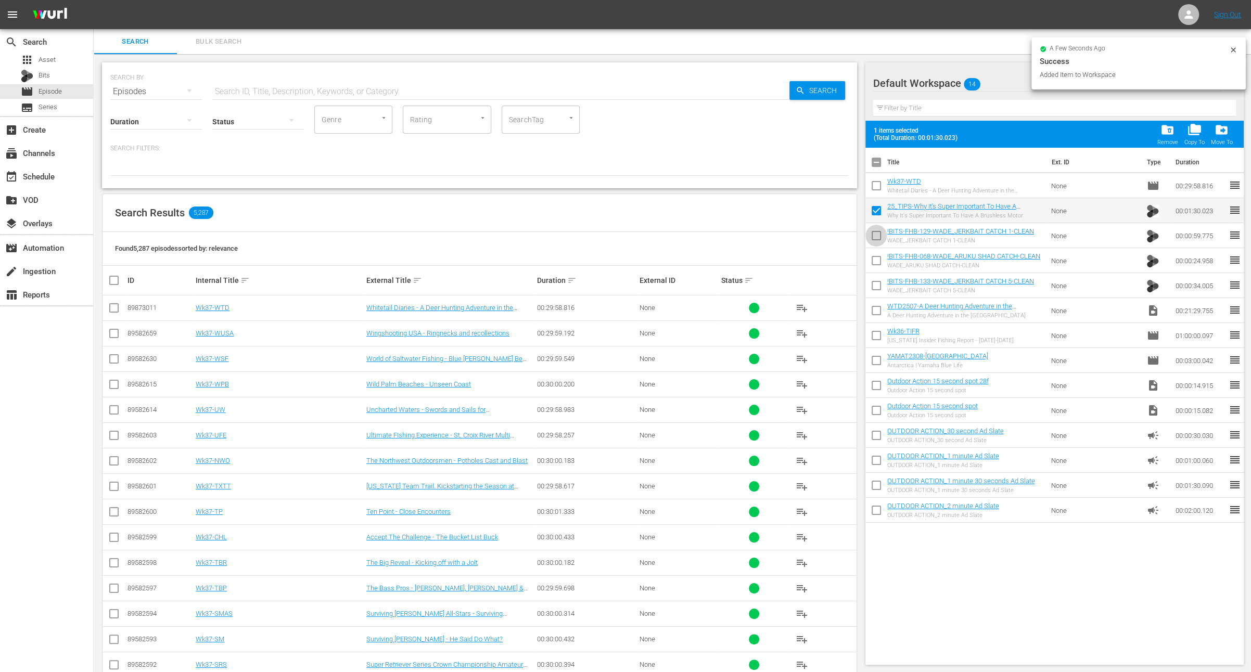
click at [875, 227] on input "checkbox" at bounding box center [876, 238] width 22 height 22
checkbox input "true"
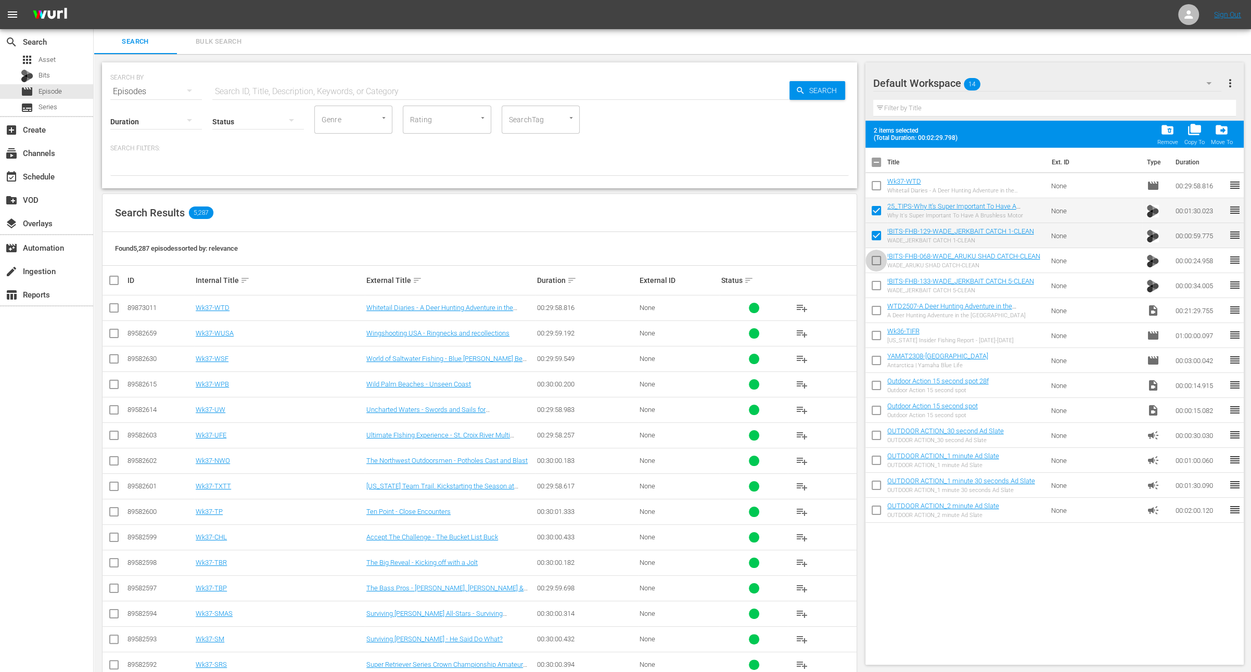
click at [876, 259] on input "checkbox" at bounding box center [876, 263] width 22 height 22
checkbox input "true"
click at [879, 289] on input "checkbox" at bounding box center [876, 288] width 22 height 22
checkbox input "true"
click at [873, 306] on input "checkbox" at bounding box center [876, 313] width 22 height 22
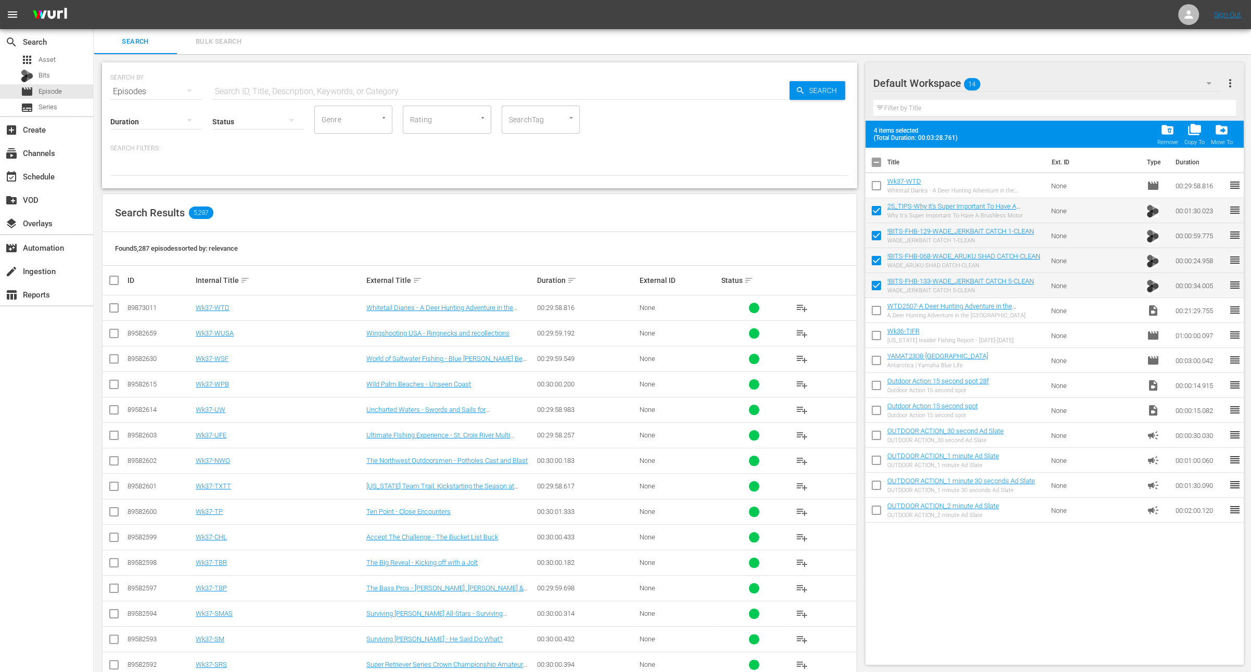
checkbox input "true"
click at [1170, 130] on span "folder_delete" at bounding box center [1167, 130] width 14 height 14
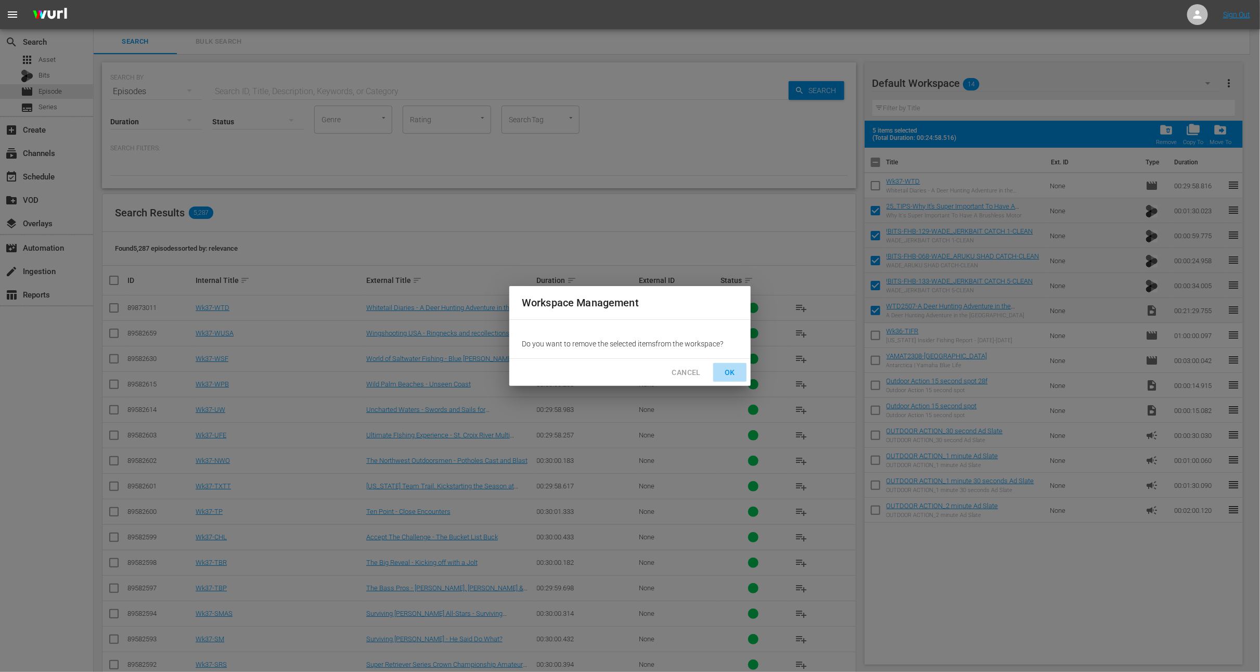
click at [730, 373] on span "OK" at bounding box center [730, 372] width 17 height 13
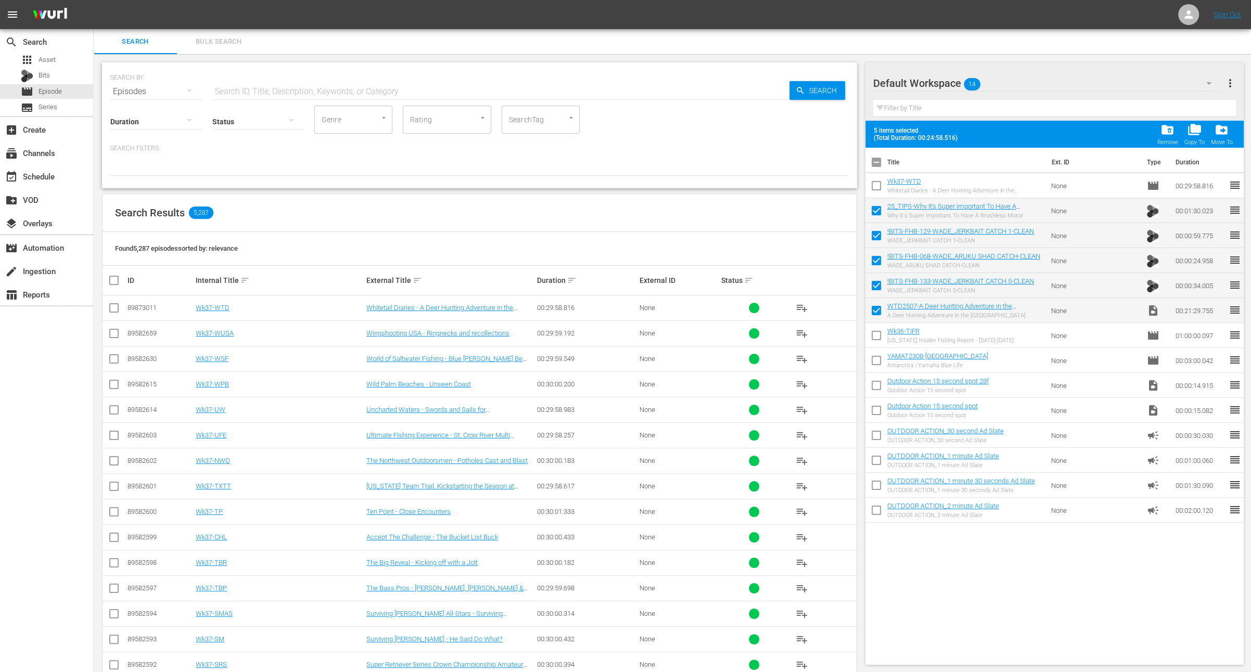
checkbox input "false"
